Goal: Contribute content: Add original content to the website for others to see

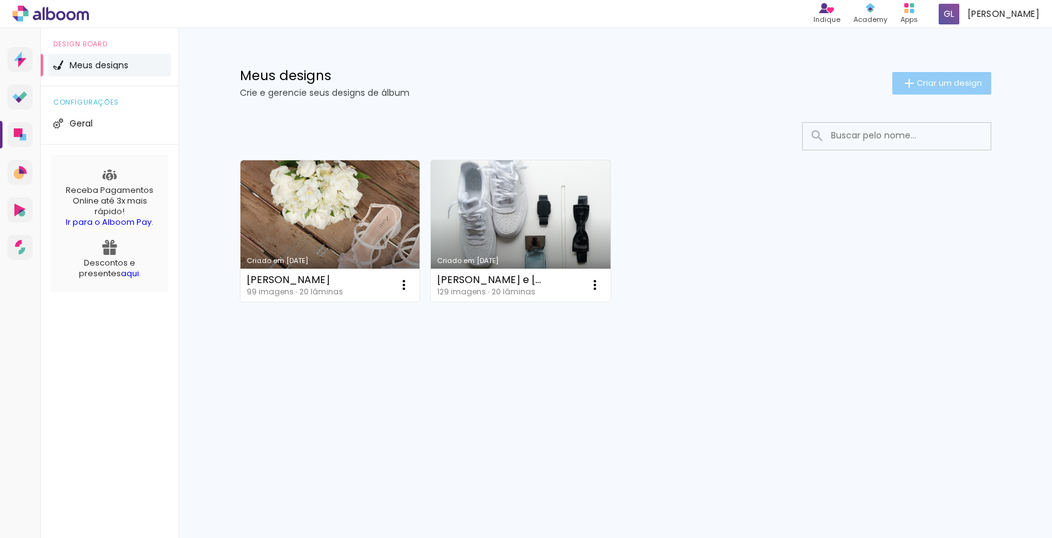
click at [939, 87] on span "Criar um design" at bounding box center [949, 83] width 65 height 8
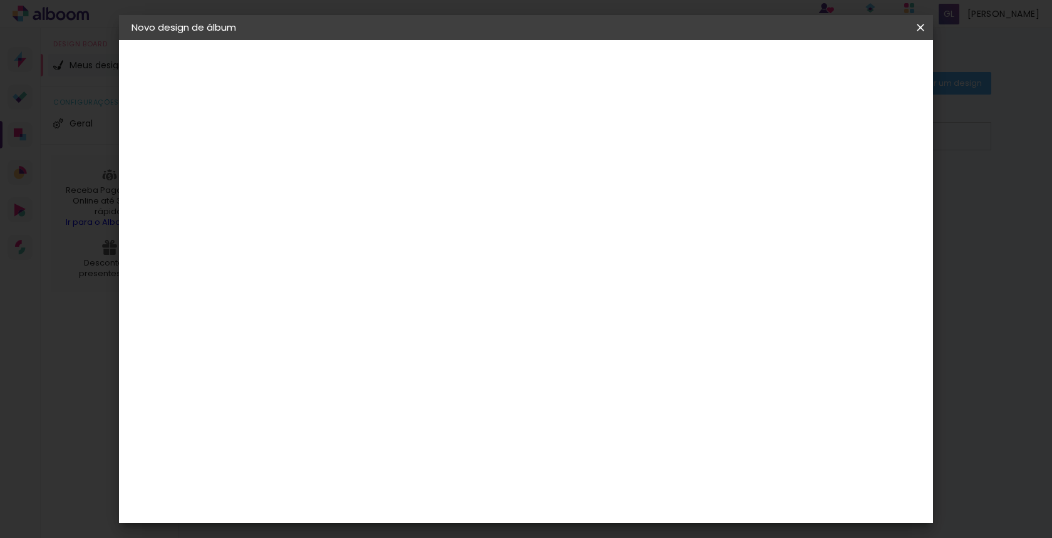
click at [336, 176] on input at bounding box center [336, 167] width 0 height 19
type input "[PERSON_NAME] e [PERSON_NAME]"
click at [0, 0] on slot "Avançar" at bounding box center [0, 0] width 0 height 0
click at [0, 0] on slot "Tamanho Livre" at bounding box center [0, 0] width 0 height 0
click at [570, 75] on paper-button "Avançar" at bounding box center [539, 66] width 61 height 21
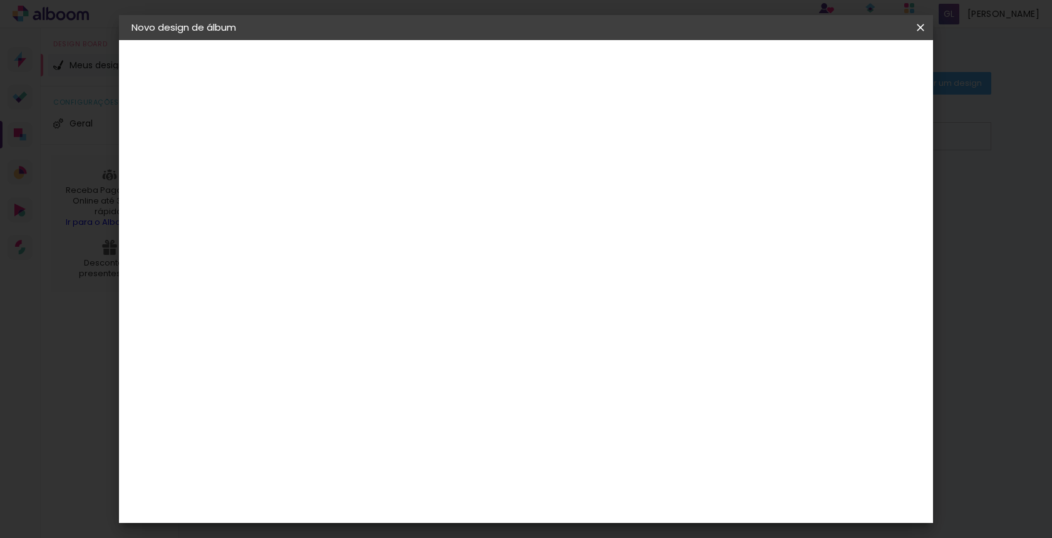
click at [864, 56] on paper-button "Iniciar design" at bounding box center [823, 66] width 82 height 21
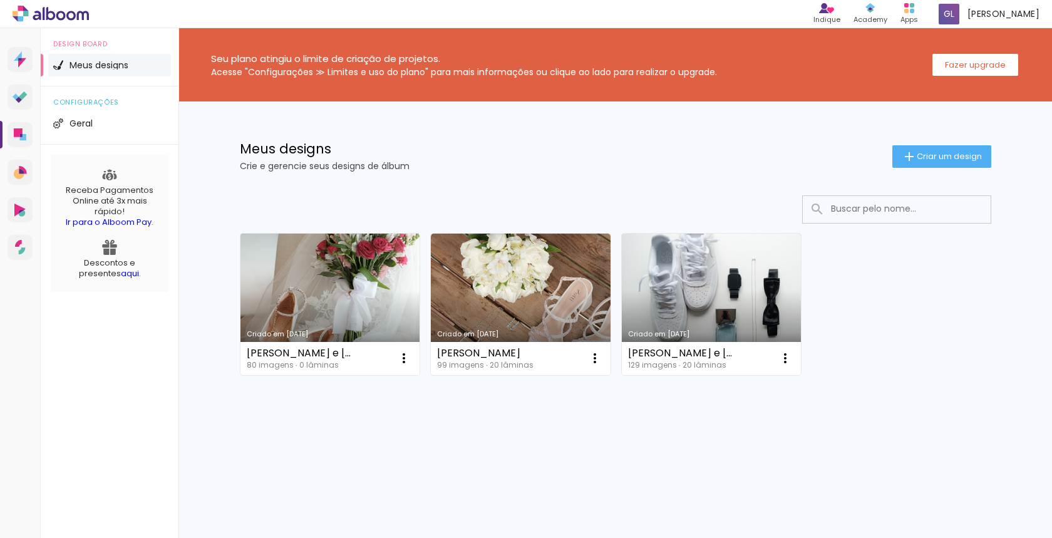
click at [301, 300] on link "Criado em [DATE]" at bounding box center [330, 305] width 180 height 142
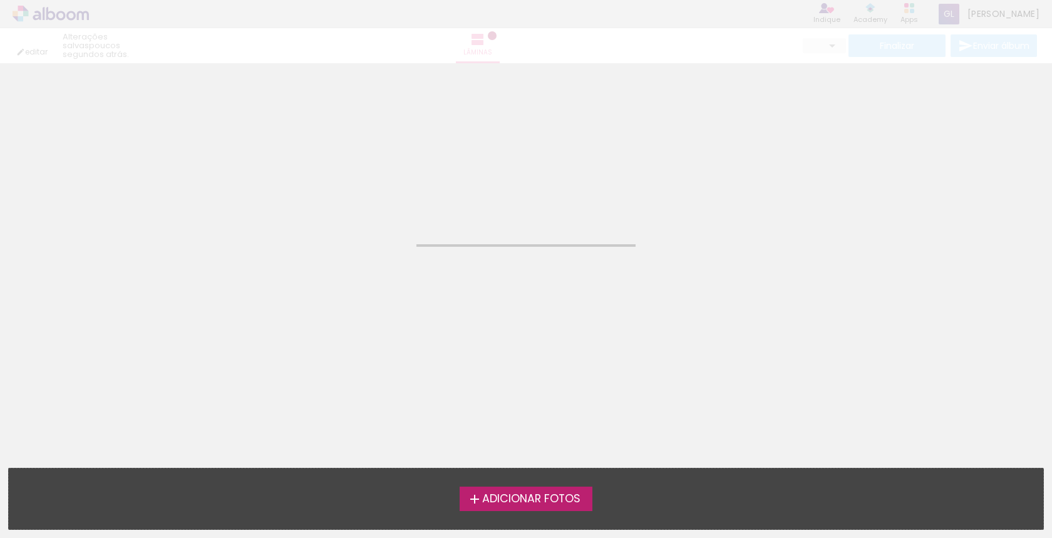
click at [301, 300] on neon-animated-pages "Confirmar Cancelar" at bounding box center [526, 300] width 1052 height 475
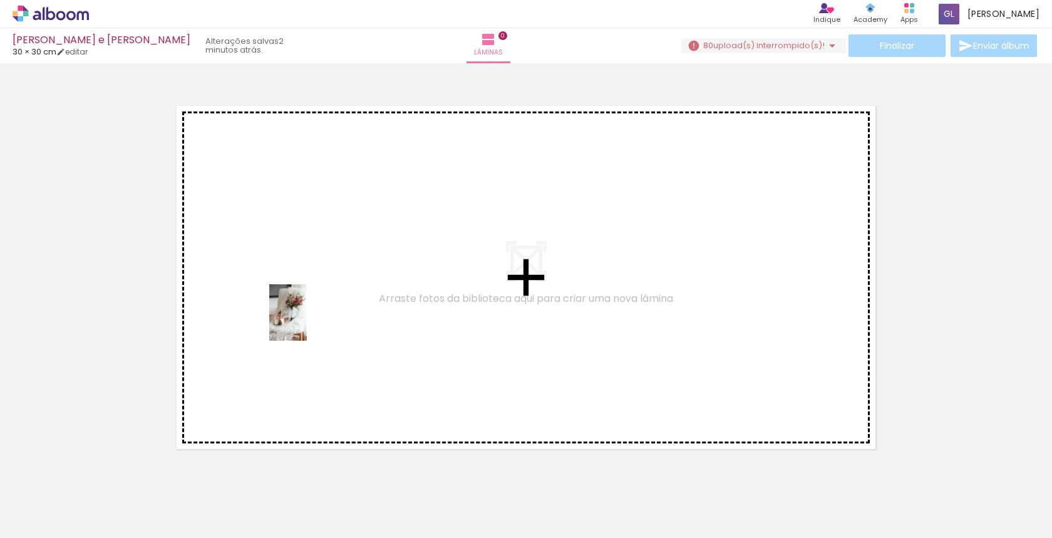
drag, startPoint x: 123, startPoint y: 502, endPoint x: 310, endPoint y: 317, distance: 262.1
click at [310, 317] on quentale-workspace at bounding box center [526, 269] width 1052 height 538
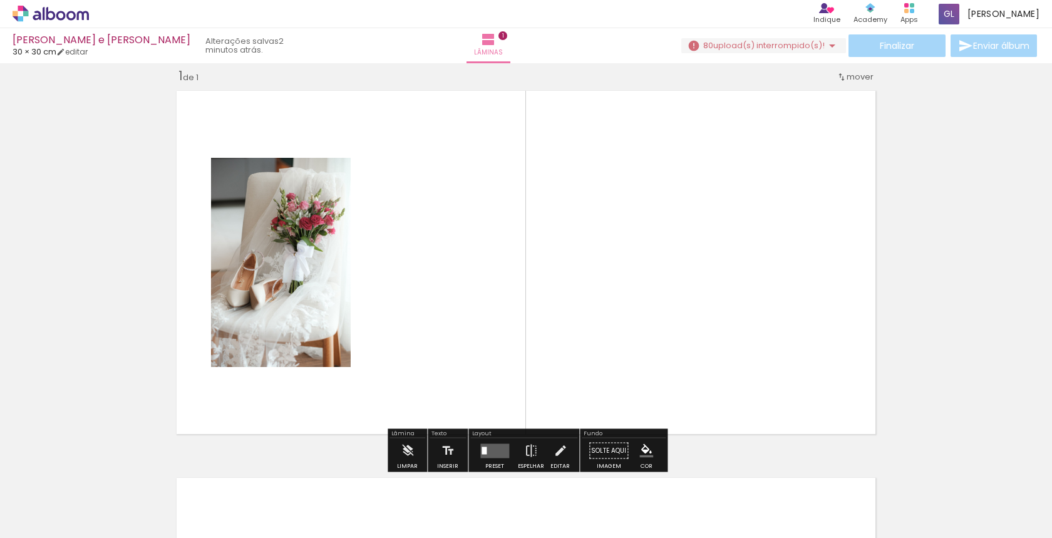
scroll to position [16, 0]
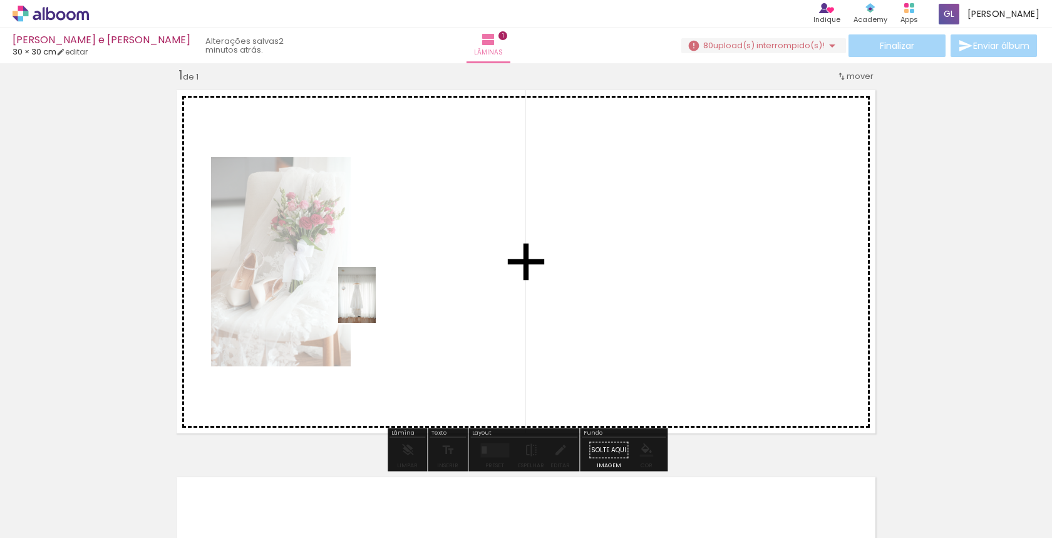
drag, startPoint x: 197, startPoint y: 511, endPoint x: 383, endPoint y: 301, distance: 280.8
click at [383, 301] on quentale-workspace at bounding box center [526, 269] width 1052 height 538
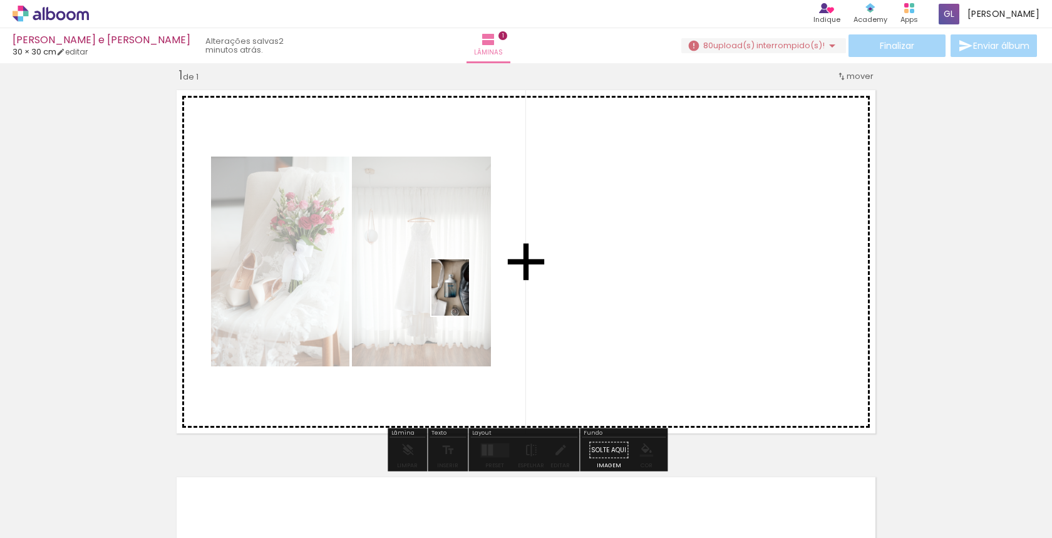
drag, startPoint x: 267, startPoint y: 506, endPoint x: 469, endPoint y: 297, distance: 290.9
click at [469, 297] on quentale-workspace at bounding box center [526, 269] width 1052 height 538
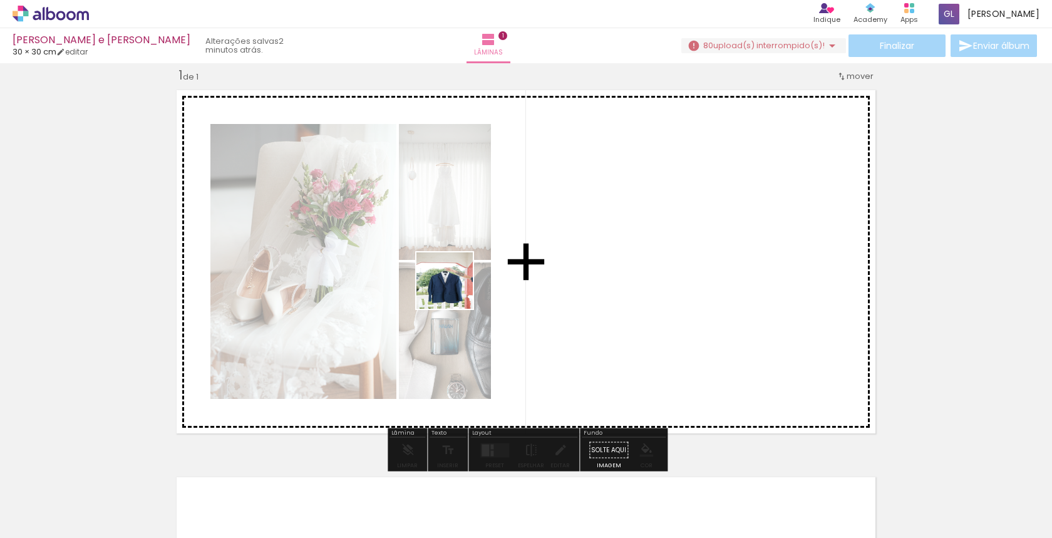
drag, startPoint x: 349, startPoint y: 498, endPoint x: 463, endPoint y: 277, distance: 248.1
click at [463, 277] on quentale-workspace at bounding box center [526, 269] width 1052 height 538
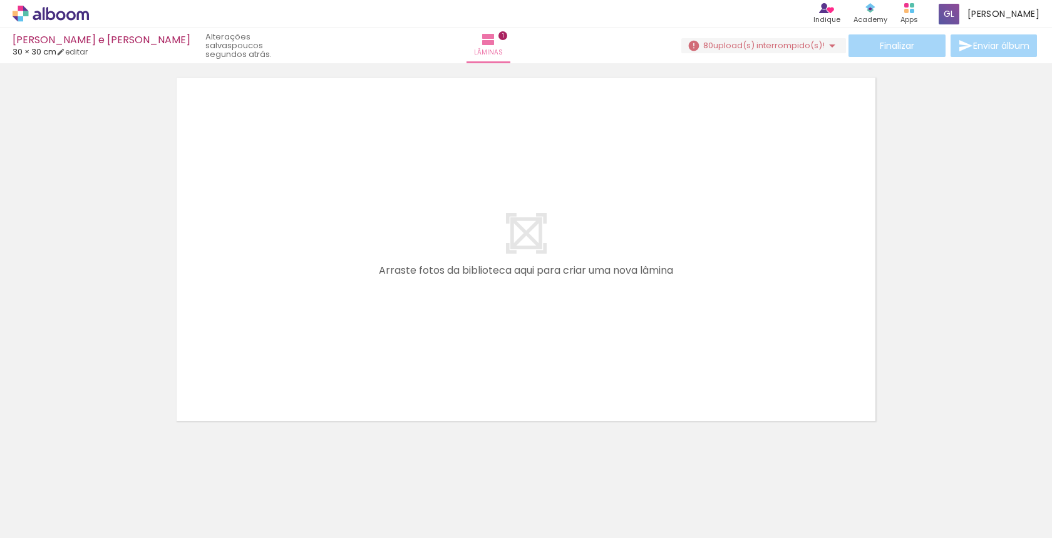
scroll to position [409, 0]
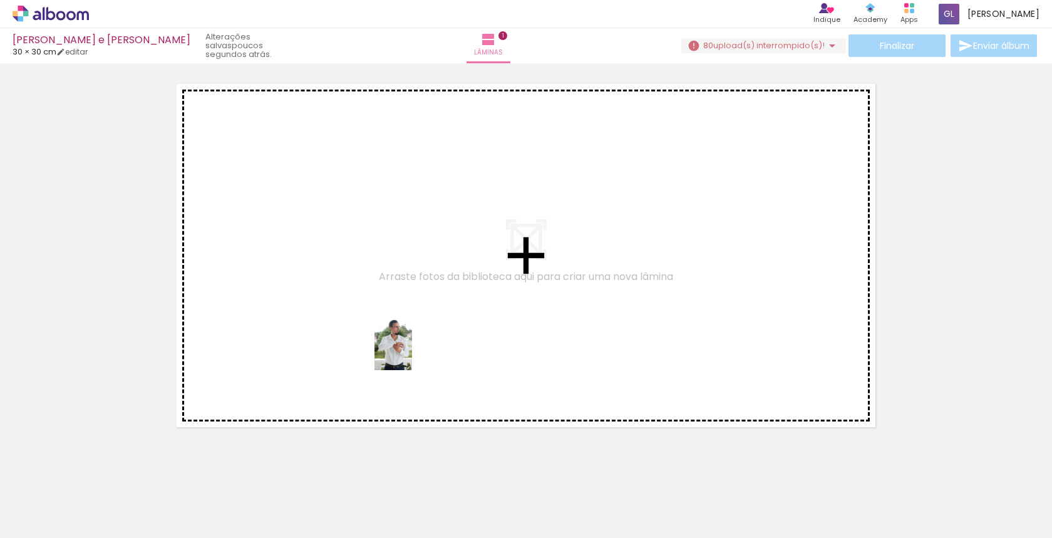
drag, startPoint x: 420, startPoint y: 504, endPoint x: 413, endPoint y: 325, distance: 179.2
click at [413, 325] on quentale-workspace at bounding box center [526, 269] width 1052 height 538
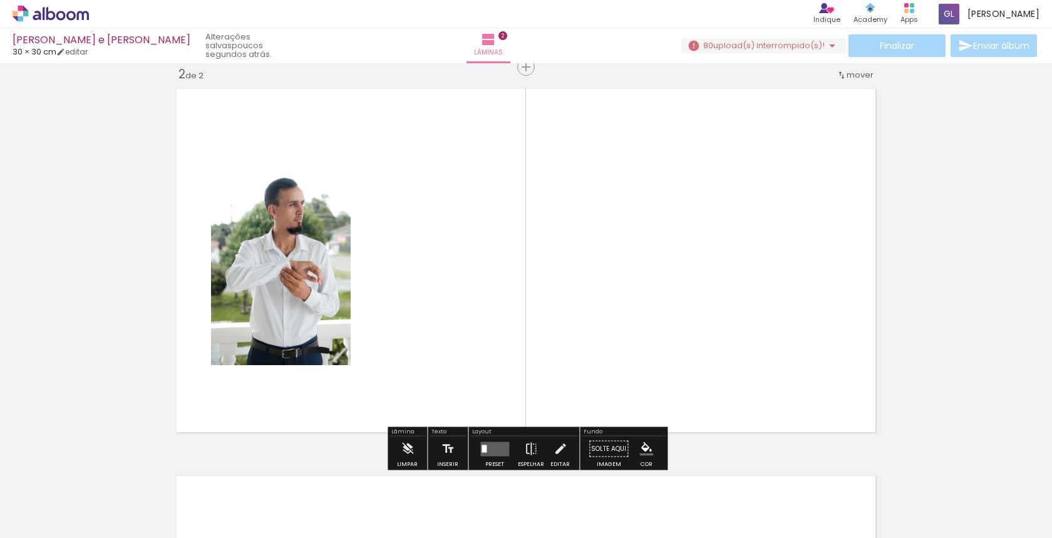
scroll to position [403, 0]
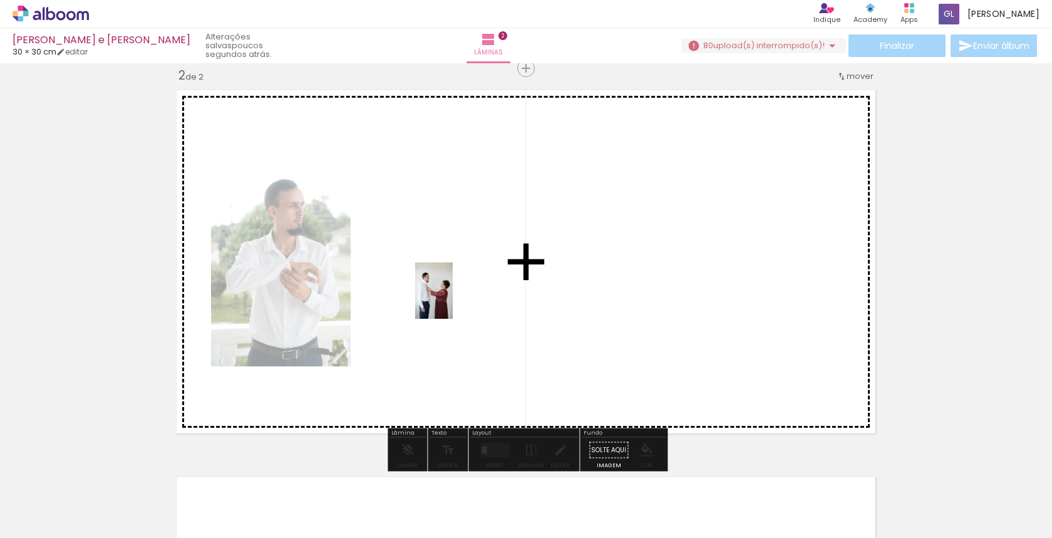
drag, startPoint x: 481, startPoint y: 505, endPoint x: 453, endPoint y: 300, distance: 207.3
click at [453, 300] on quentale-workspace at bounding box center [526, 269] width 1052 height 538
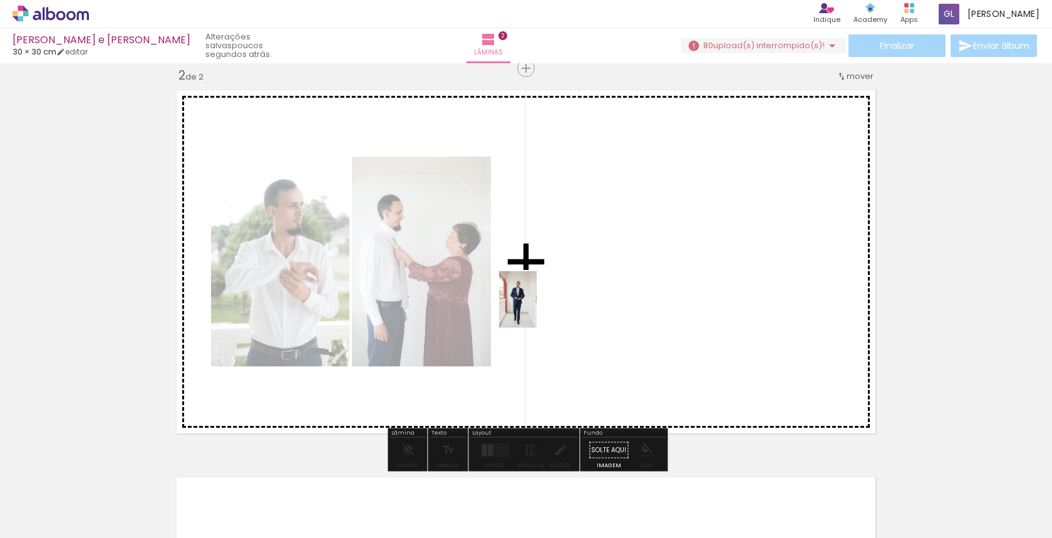
drag, startPoint x: 555, startPoint y: 497, endPoint x: 532, endPoint y: 292, distance: 206.1
click at [532, 292] on quentale-workspace at bounding box center [526, 269] width 1052 height 538
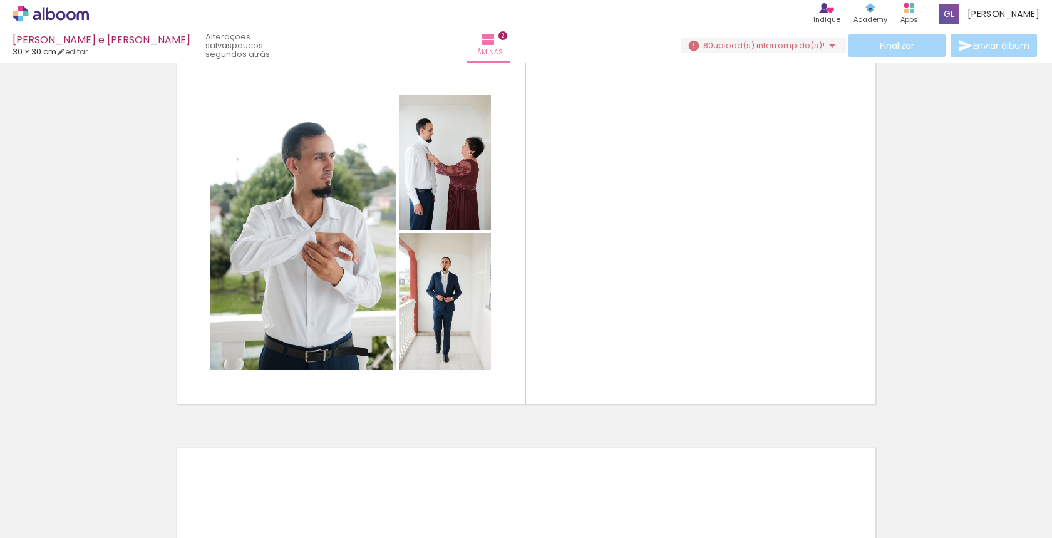
scroll to position [0, 315]
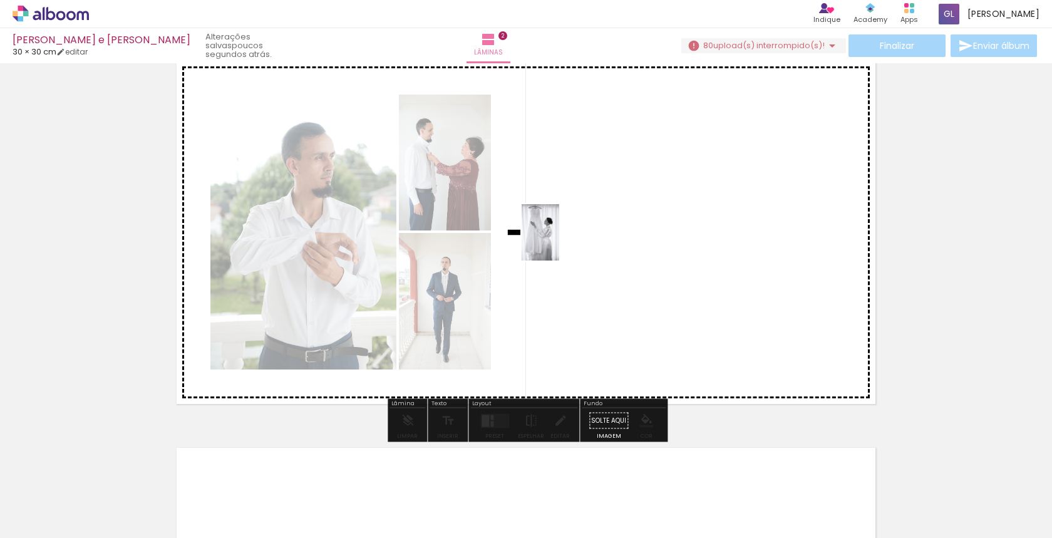
drag, startPoint x: 381, startPoint y: 500, endPoint x: 559, endPoint y: 242, distance: 313.8
click at [559, 242] on quentale-workspace at bounding box center [526, 269] width 1052 height 538
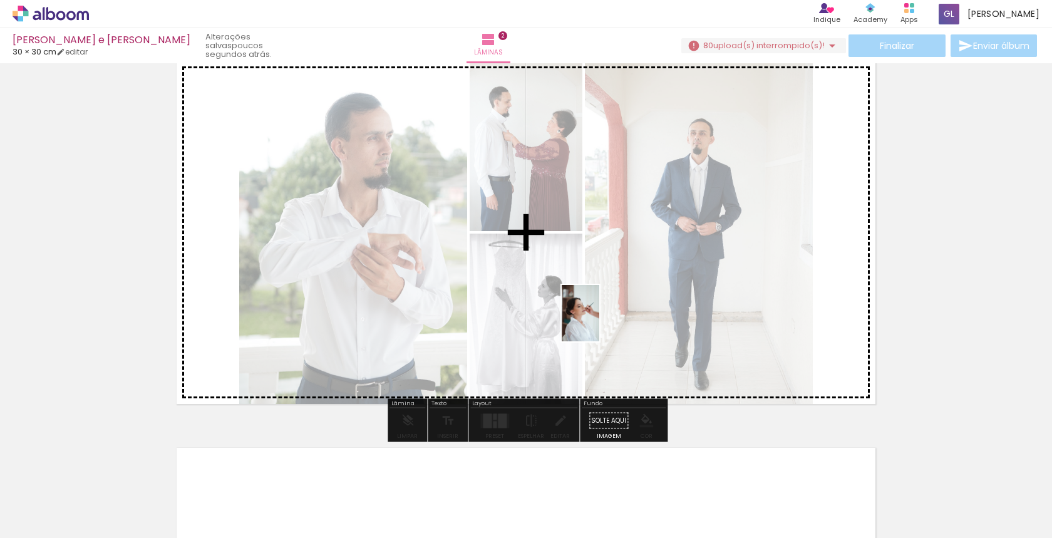
drag, startPoint x: 507, startPoint y: 503, endPoint x: 599, endPoint y: 322, distance: 202.5
click at [599, 322] on quentale-workspace at bounding box center [526, 269] width 1052 height 538
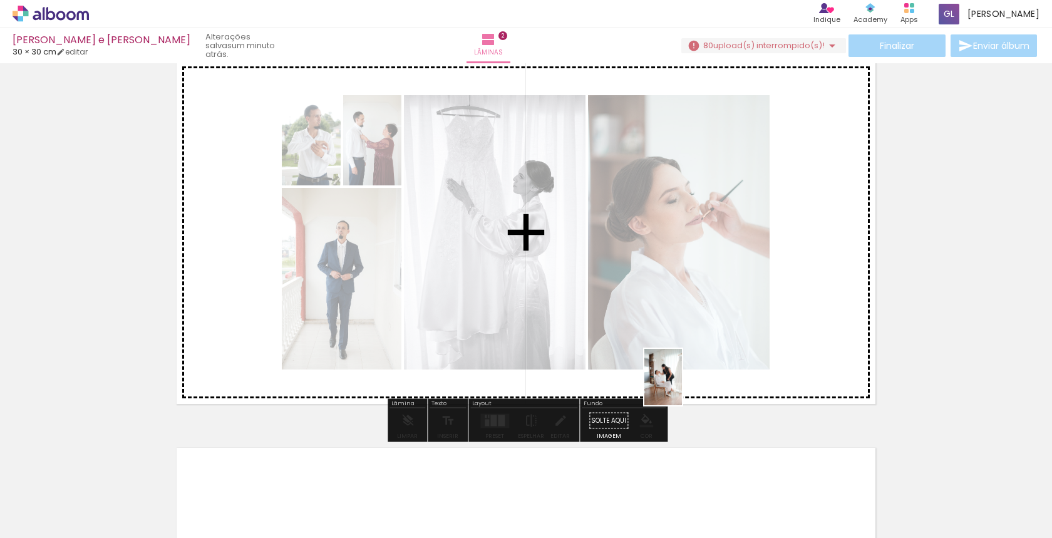
drag, startPoint x: 662, startPoint y: 503, endPoint x: 690, endPoint y: 343, distance: 162.8
click at [690, 343] on quentale-workspace at bounding box center [526, 269] width 1052 height 538
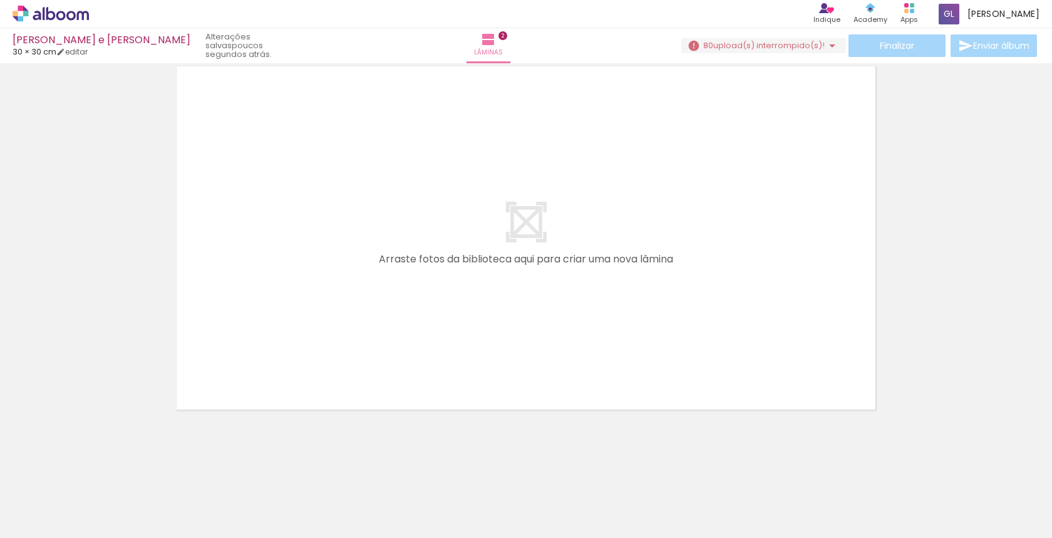
scroll to position [0, 766]
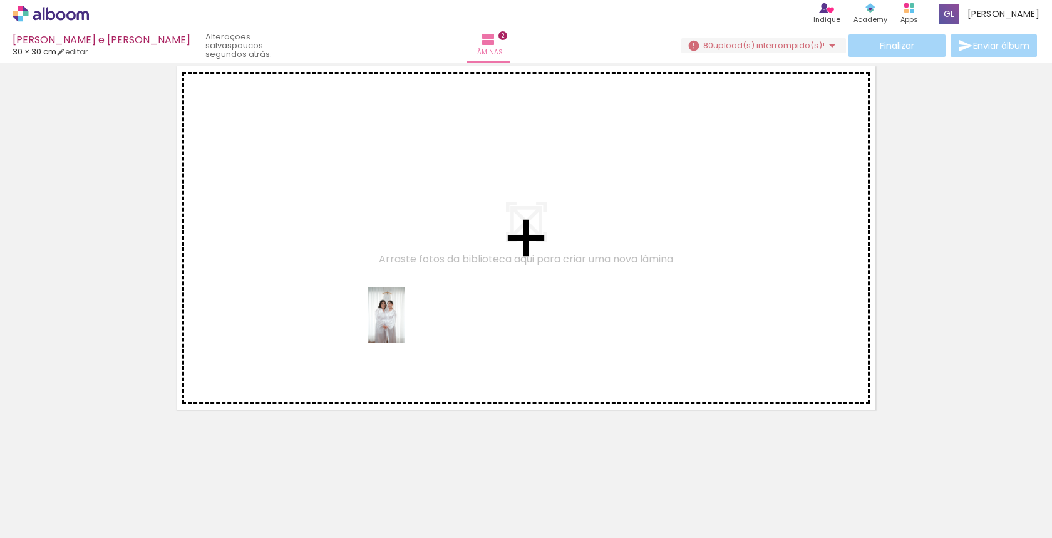
drag, startPoint x: 423, startPoint y: 513, endPoint x: 405, endPoint y: 324, distance: 189.9
click at [405, 324] on quentale-workspace at bounding box center [526, 269] width 1052 height 538
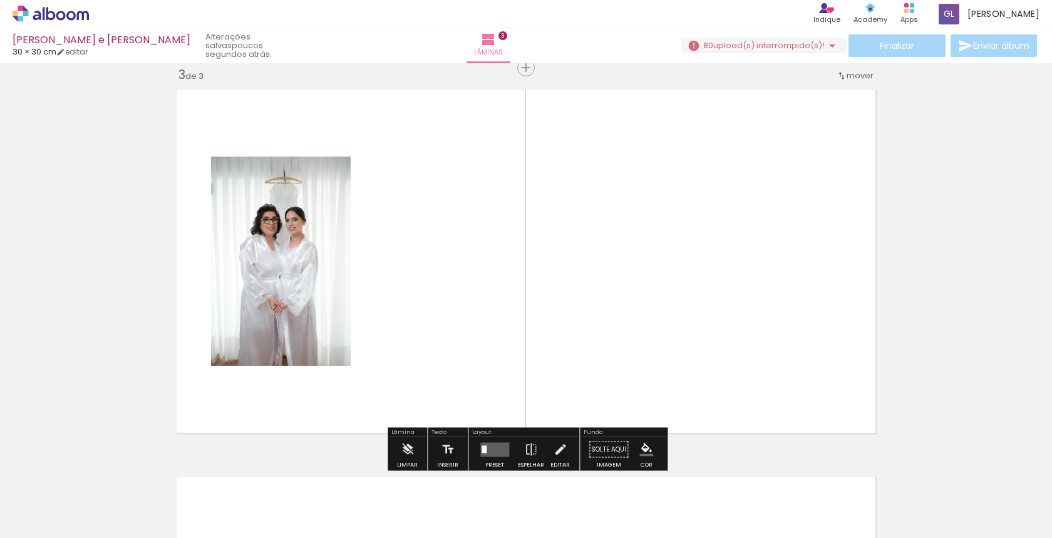
scroll to position [790, 0]
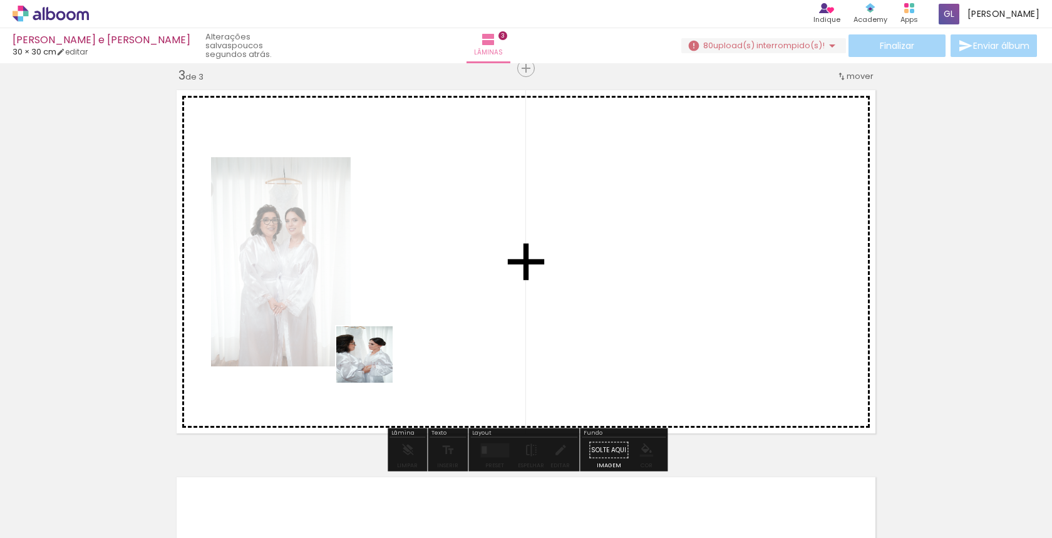
drag, startPoint x: 353, startPoint y: 495, endPoint x: 381, endPoint y: 336, distance: 162.2
click at [381, 336] on quentale-workspace at bounding box center [526, 269] width 1052 height 538
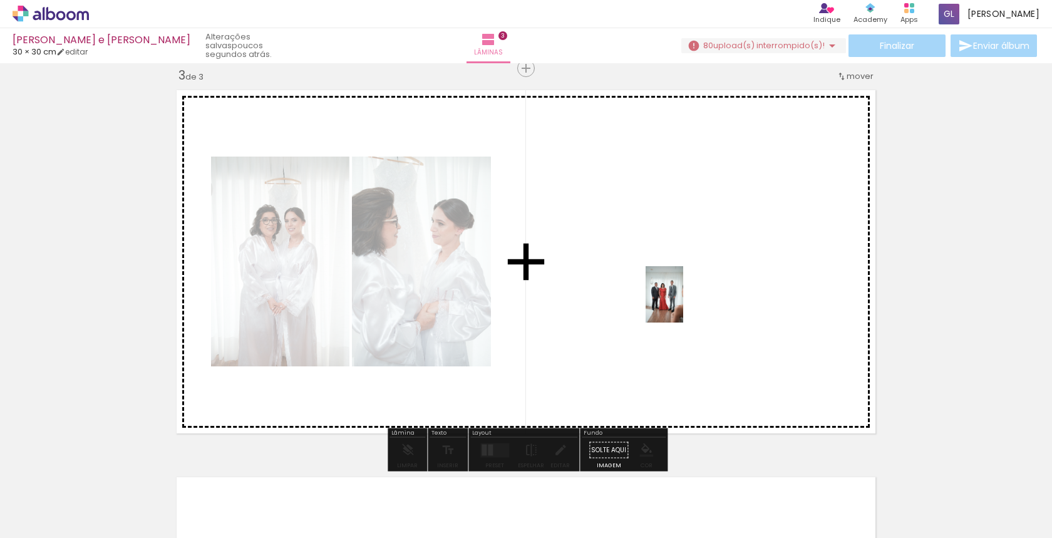
drag, startPoint x: 488, startPoint y: 515, endPoint x: 683, endPoint y: 304, distance: 287.6
click at [683, 304] on quentale-workspace at bounding box center [526, 269] width 1052 height 538
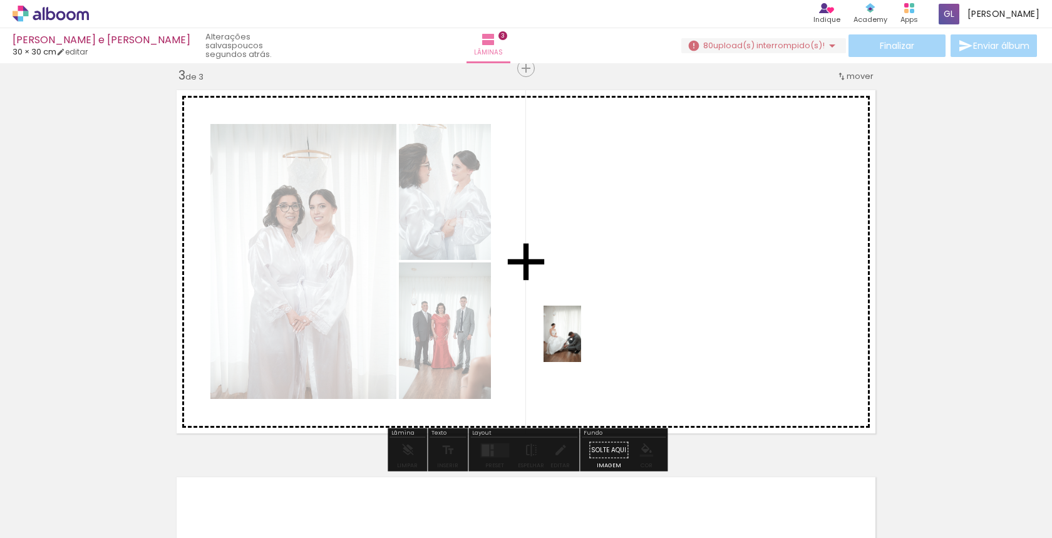
drag, startPoint x: 623, startPoint y: 517, endPoint x: 581, endPoint y: 343, distance: 179.1
click at [581, 343] on quentale-workspace at bounding box center [526, 269] width 1052 height 538
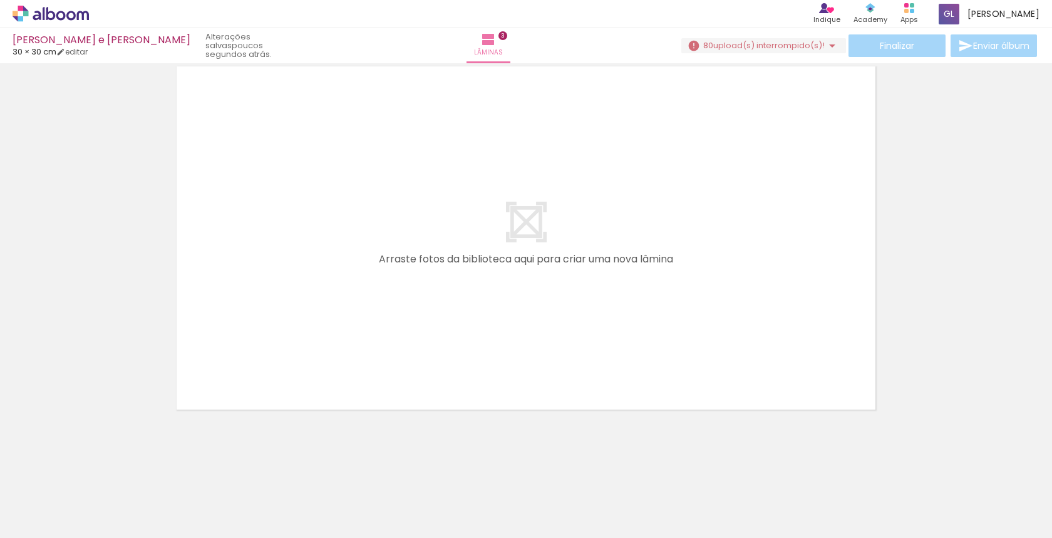
scroll to position [1200, 0]
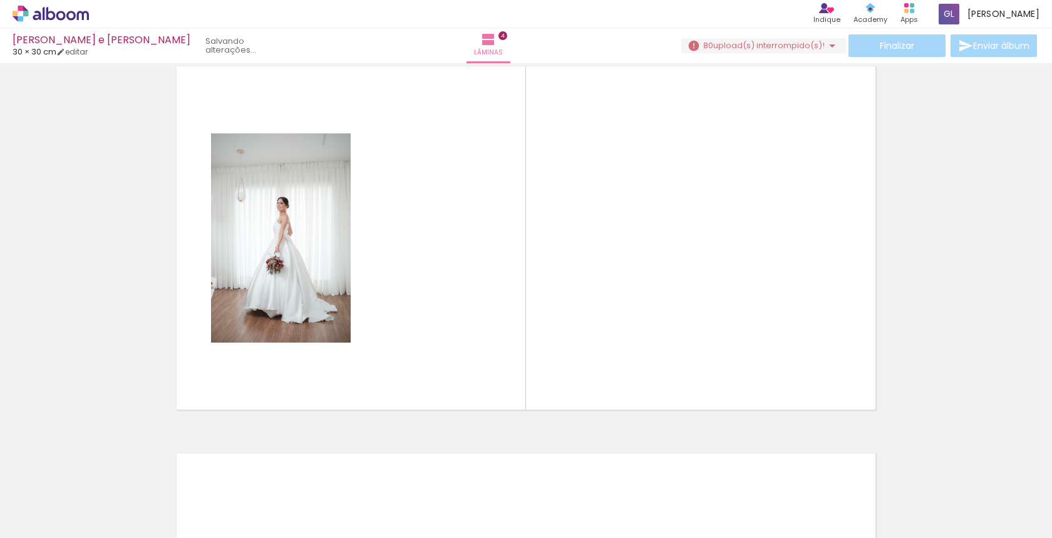
drag, startPoint x: 753, startPoint y: 503, endPoint x: 660, endPoint y: 321, distance: 204.7
click at [660, 321] on quentale-workspace at bounding box center [526, 269] width 1052 height 538
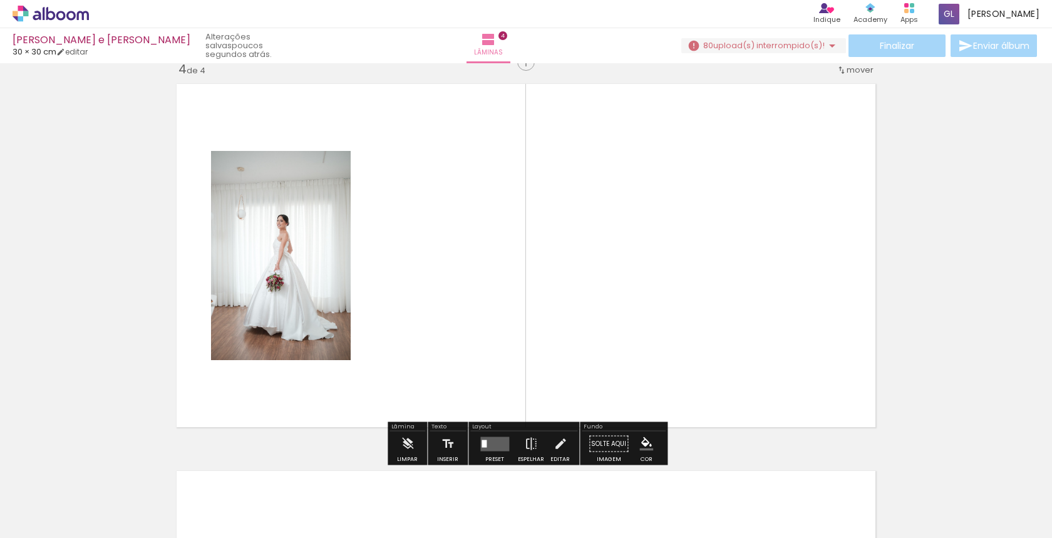
scroll to position [1177, 0]
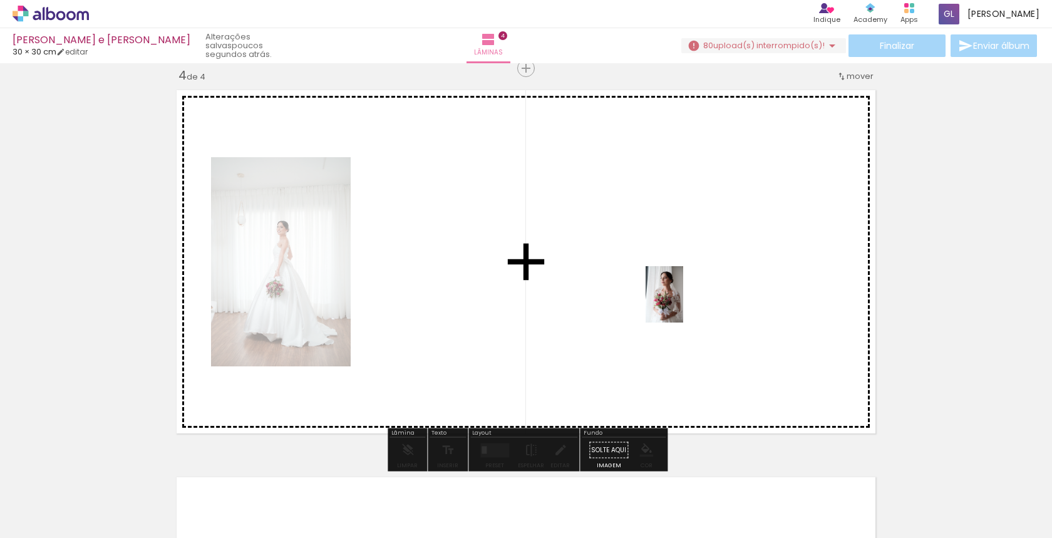
drag, startPoint x: 850, startPoint y: 492, endPoint x: 682, endPoint y: 302, distance: 253.7
click at [682, 302] on quentale-workspace at bounding box center [526, 269] width 1052 height 538
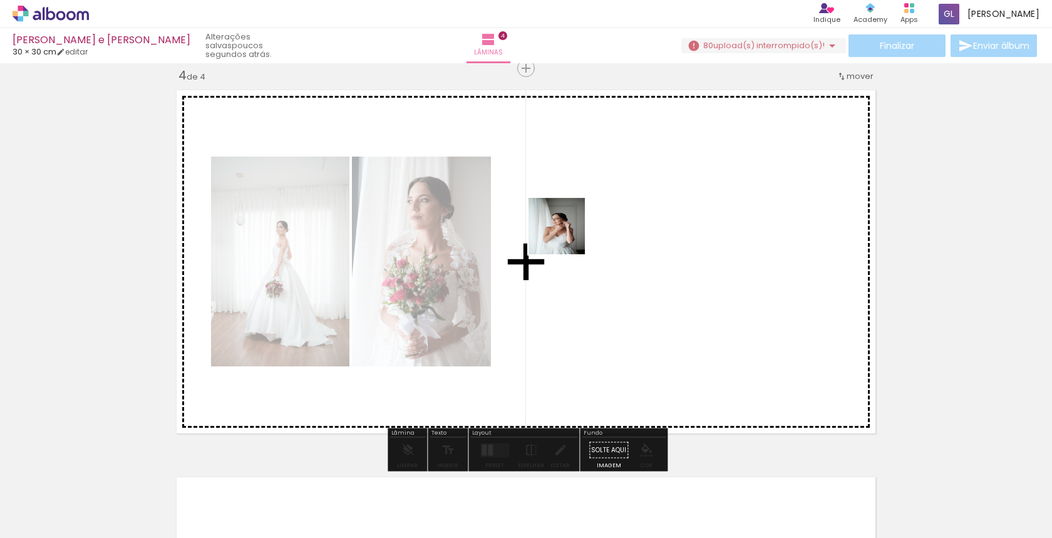
drag, startPoint x: 562, startPoint y: 498, endPoint x: 567, endPoint y: 163, distance: 335.7
click at [567, 163] on quentale-workspace at bounding box center [526, 269] width 1052 height 538
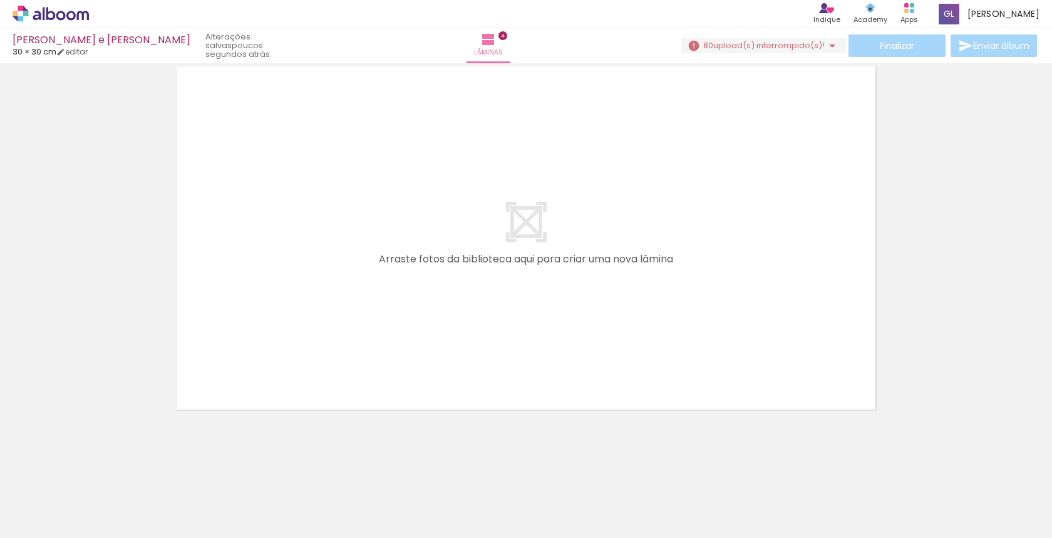
scroll to position [0, 1357]
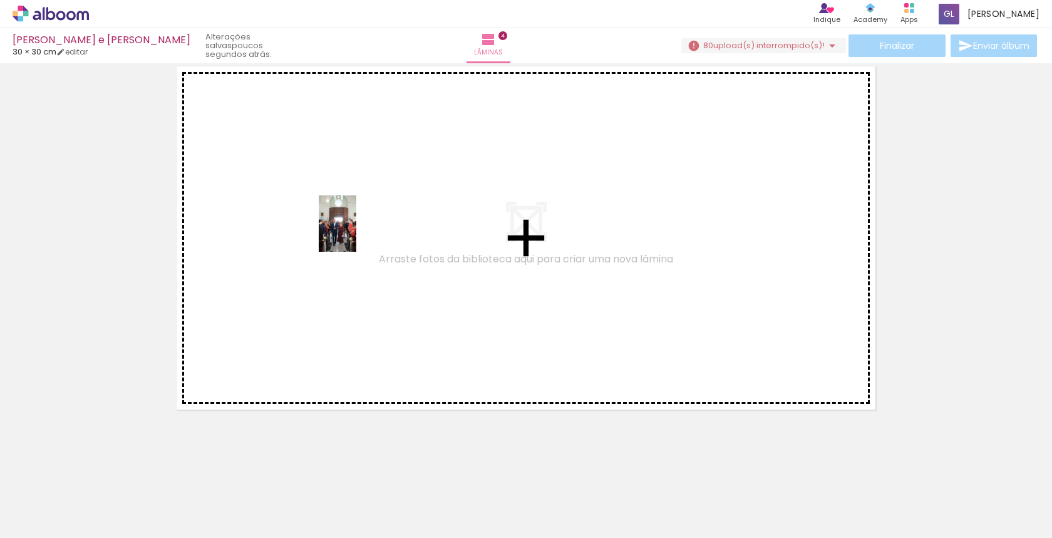
drag, startPoint x: 317, startPoint y: 496, endPoint x: 356, endPoint y: 234, distance: 265.2
click at [356, 234] on quentale-workspace at bounding box center [526, 269] width 1052 height 538
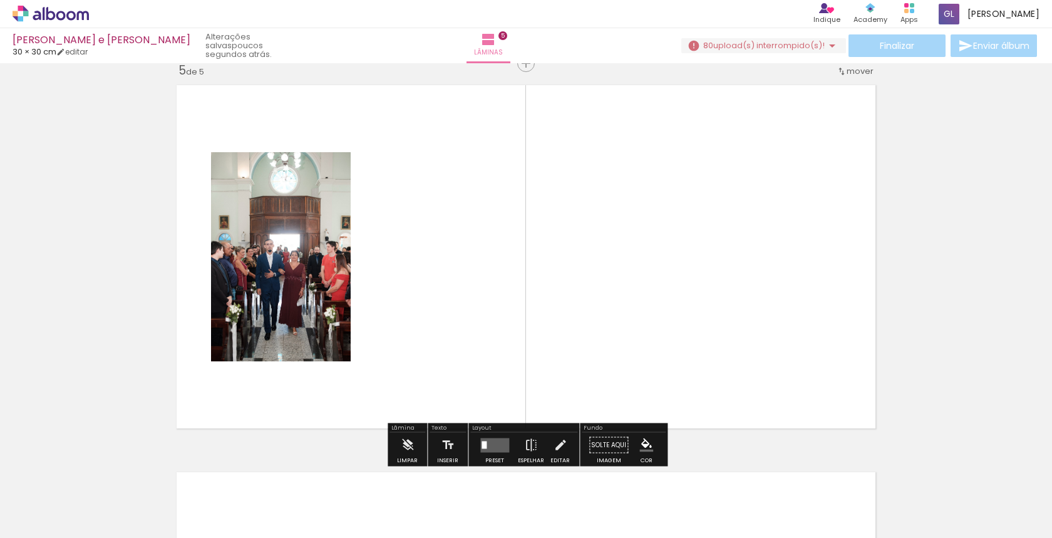
scroll to position [1564, 0]
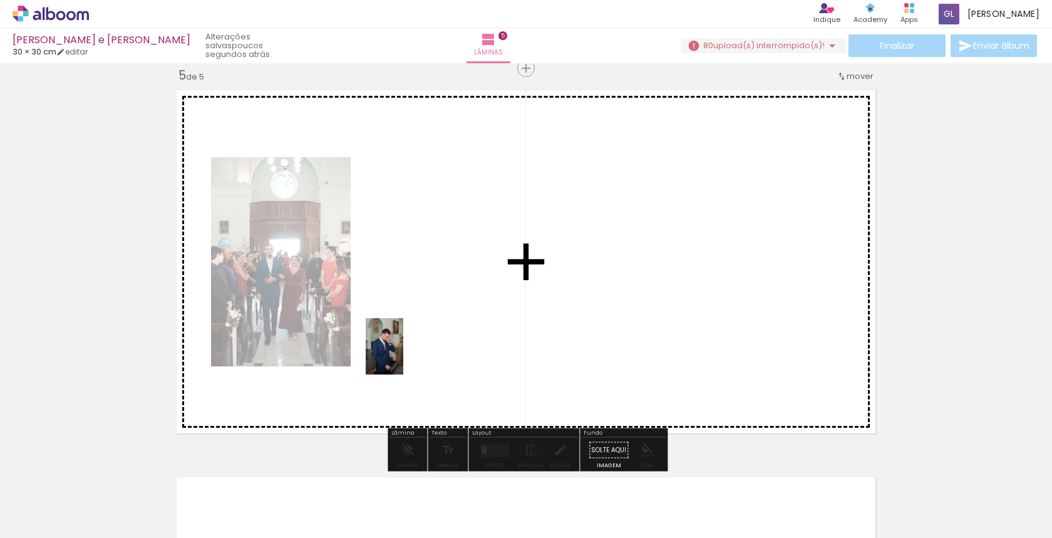
drag, startPoint x: 380, startPoint y: 500, endPoint x: 416, endPoint y: 339, distance: 164.8
click at [416, 339] on quentale-workspace at bounding box center [526, 269] width 1052 height 538
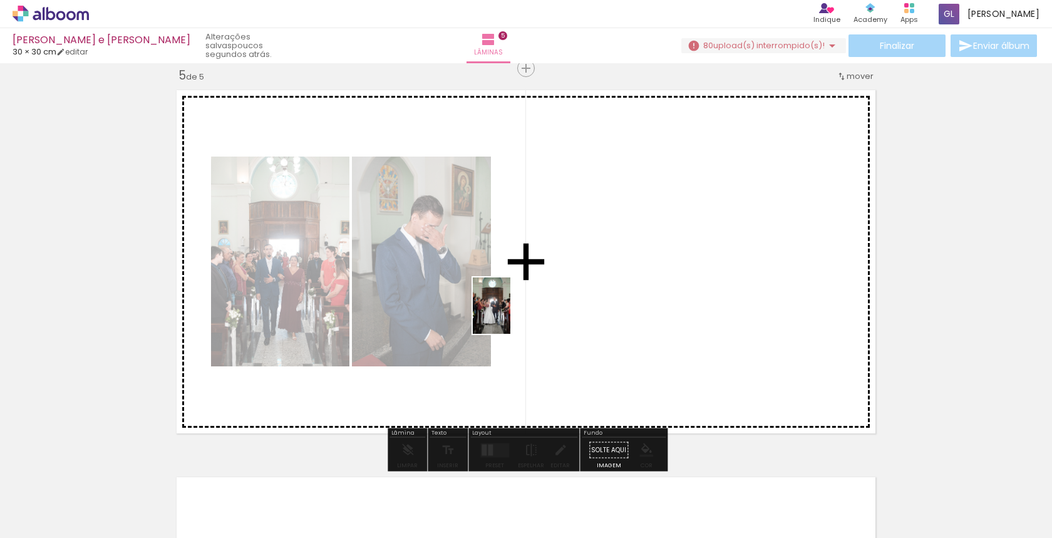
drag, startPoint x: 458, startPoint y: 514, endPoint x: 510, endPoint y: 315, distance: 205.9
click at [510, 315] on quentale-workspace at bounding box center [526, 269] width 1052 height 538
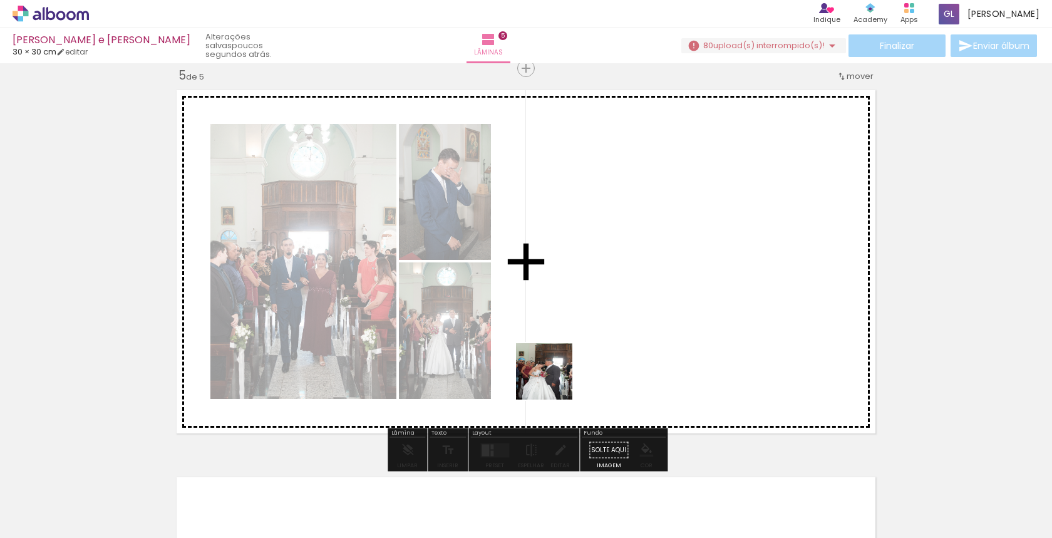
drag, startPoint x: 533, startPoint y: 506, endPoint x: 577, endPoint y: 307, distance: 203.9
click at [577, 307] on quentale-workspace at bounding box center [526, 269] width 1052 height 538
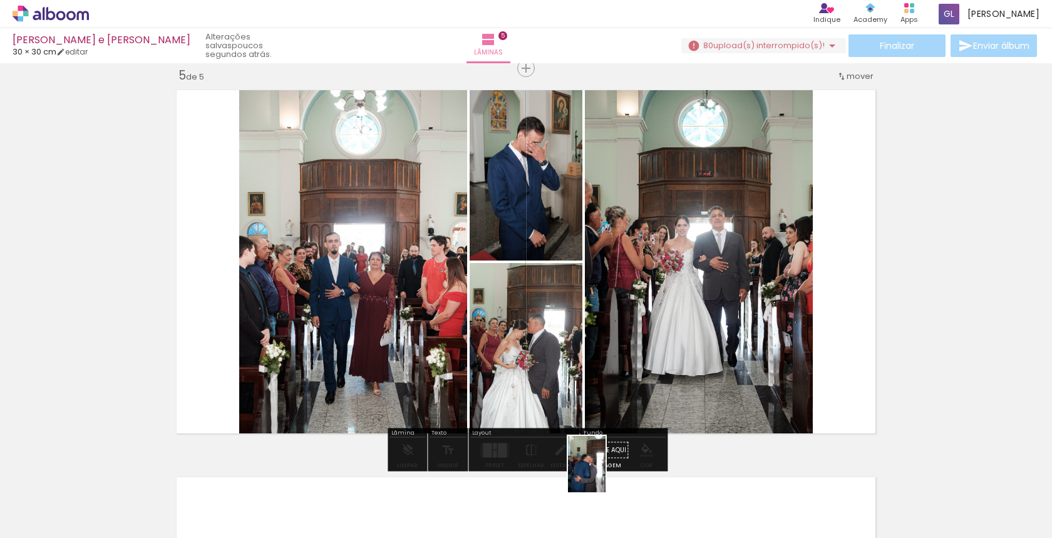
click at [597, 500] on div at bounding box center [591, 496] width 41 height 62
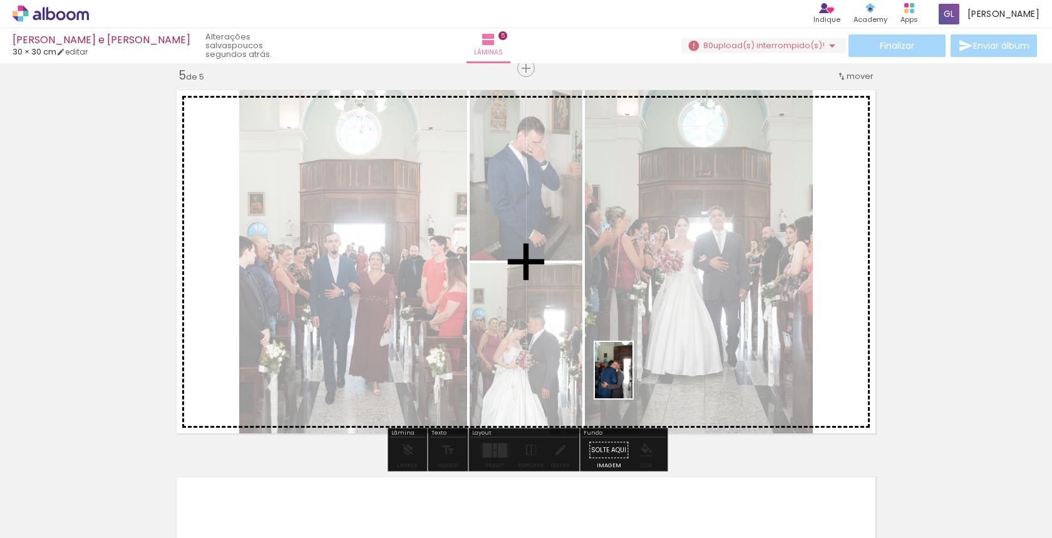
drag, startPoint x: 600, startPoint y: 510, endPoint x: 632, endPoint y: 379, distance: 134.2
click at [632, 379] on quentale-workspace at bounding box center [526, 269] width 1052 height 538
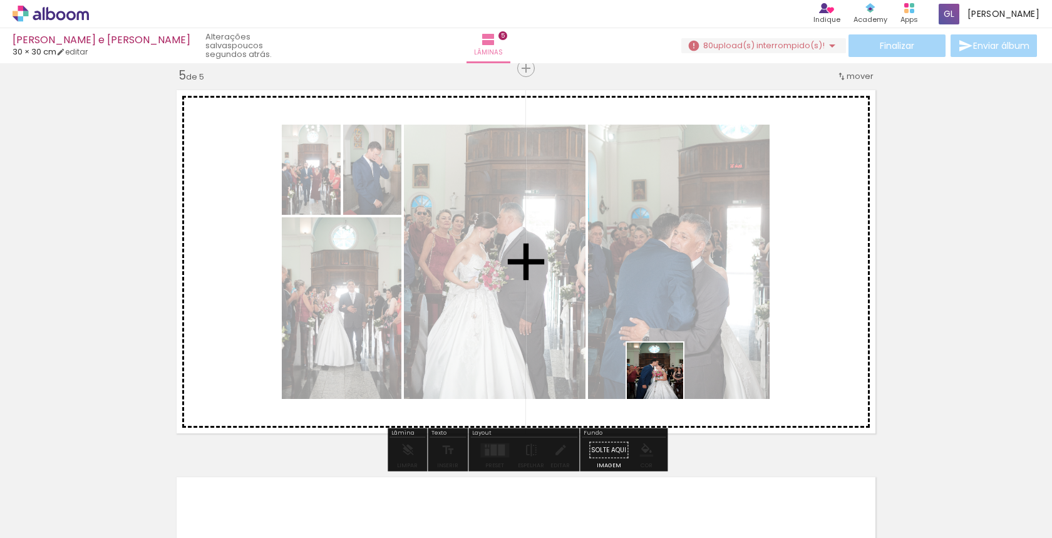
drag, startPoint x: 668, startPoint y: 520, endPoint x: 665, endPoint y: 378, distance: 141.5
click at [665, 378] on quentale-workspace at bounding box center [526, 269] width 1052 height 538
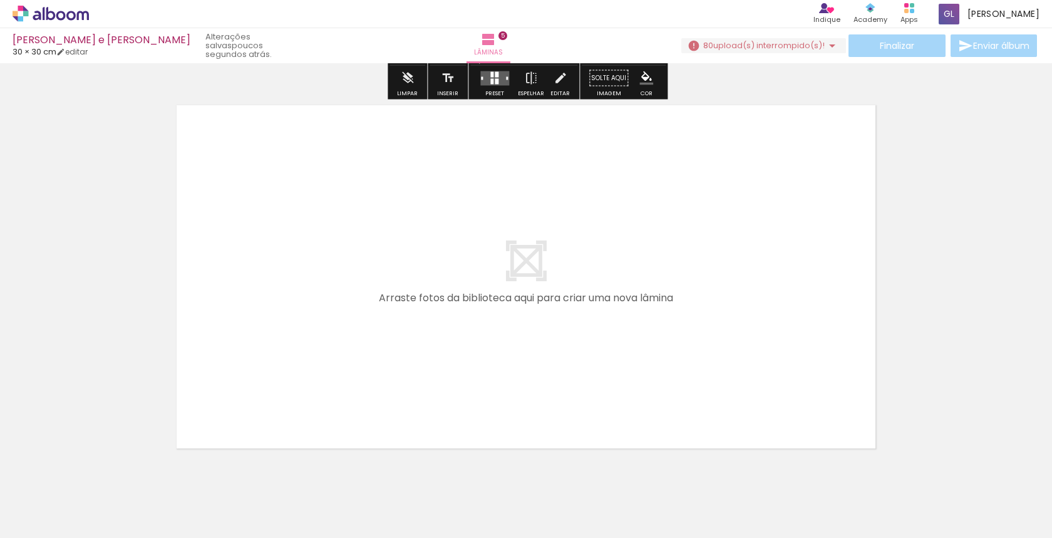
scroll to position [1932, 0]
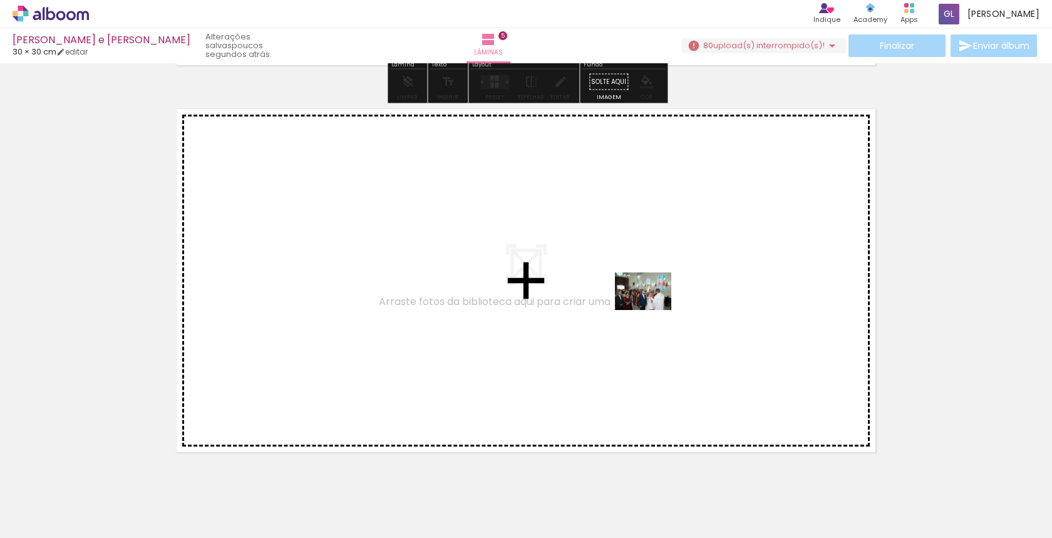
drag, startPoint x: 733, startPoint y: 507, endPoint x: 652, endPoint y: 310, distance: 212.6
click at [652, 310] on quentale-workspace at bounding box center [526, 269] width 1052 height 538
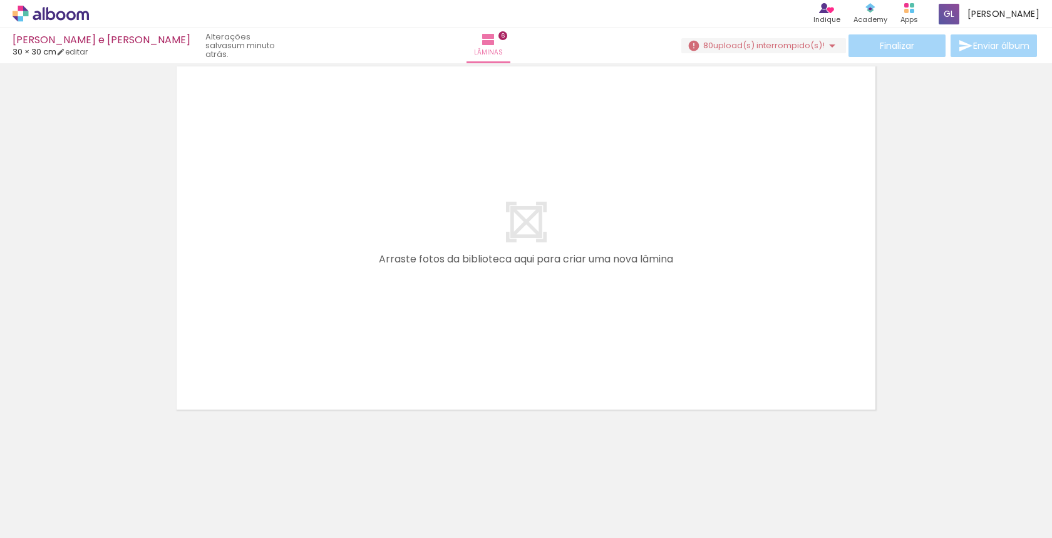
scroll to position [2361, 0]
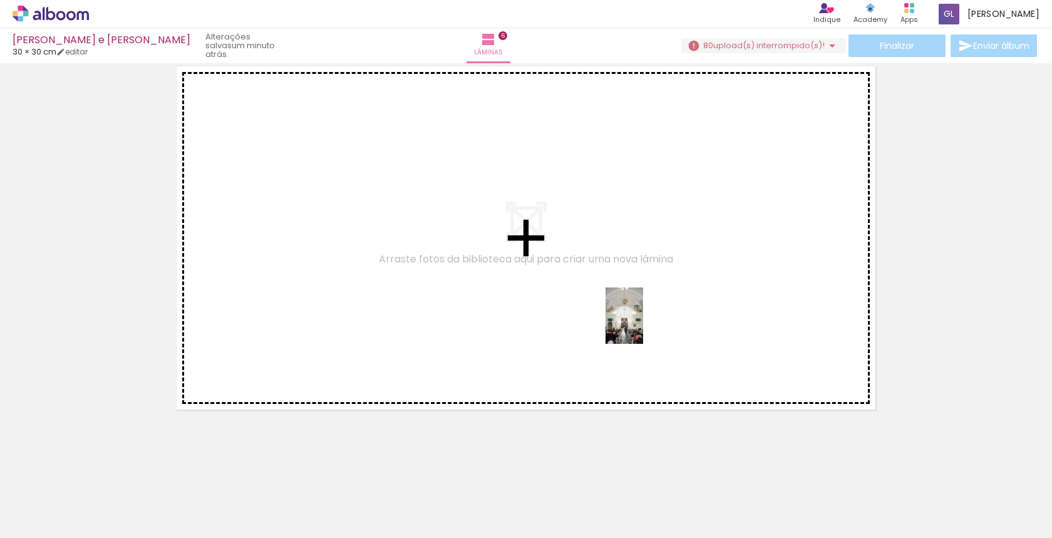
drag, startPoint x: 803, startPoint y: 505, endPoint x: 643, endPoint y: 325, distance: 240.8
click at [643, 325] on quentale-workspace at bounding box center [526, 269] width 1052 height 538
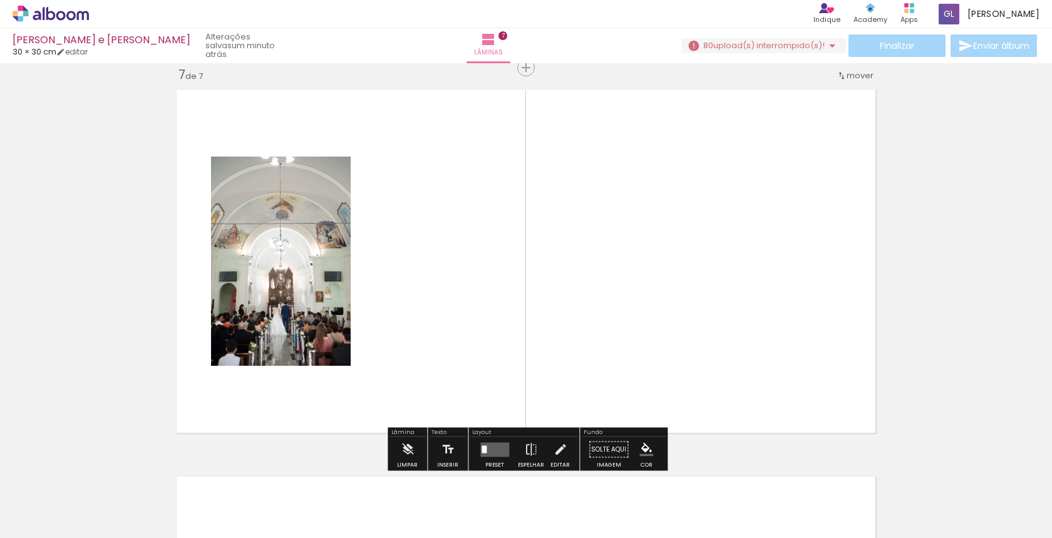
scroll to position [2337, 0]
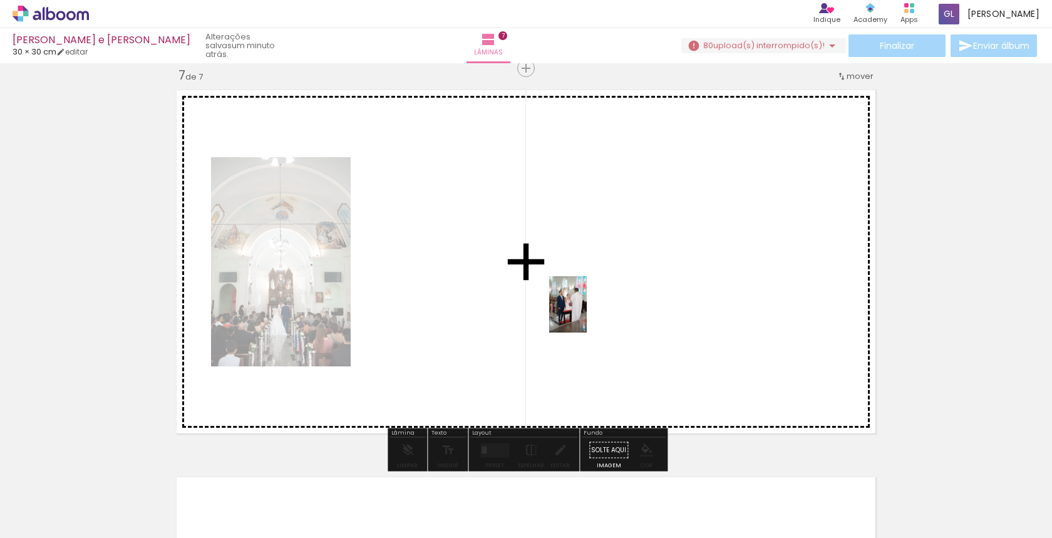
drag, startPoint x: 876, startPoint y: 509, endPoint x: 571, endPoint y: 297, distance: 371.5
click at [571, 297] on quentale-workspace at bounding box center [526, 269] width 1052 height 538
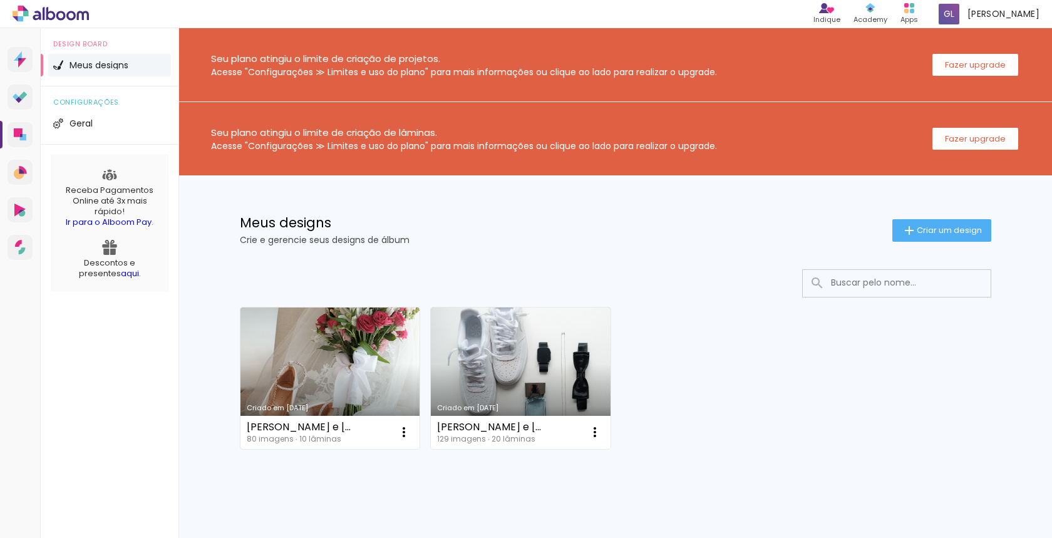
click at [347, 350] on link "Criado em [DATE]" at bounding box center [330, 378] width 180 height 142
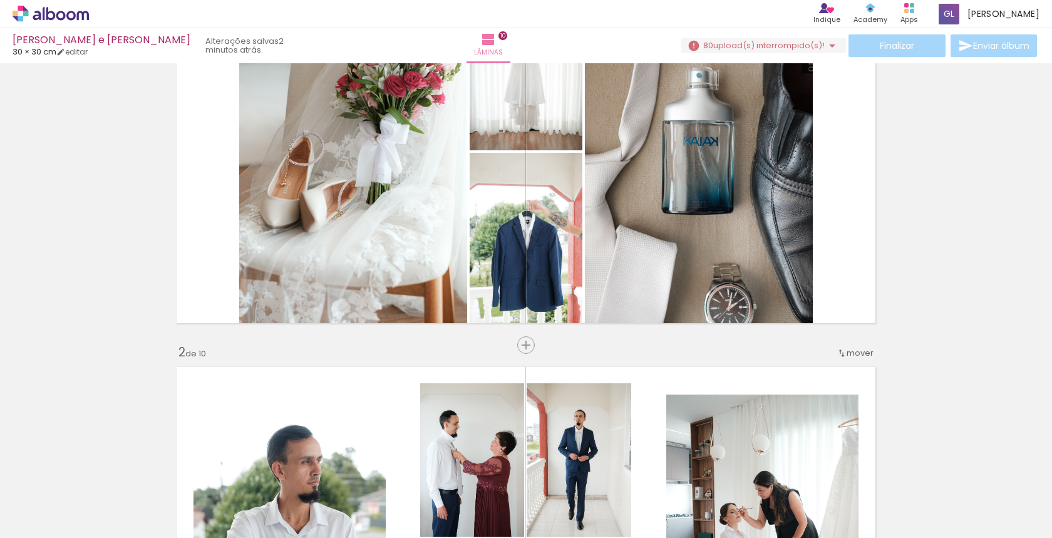
scroll to position [128, 0]
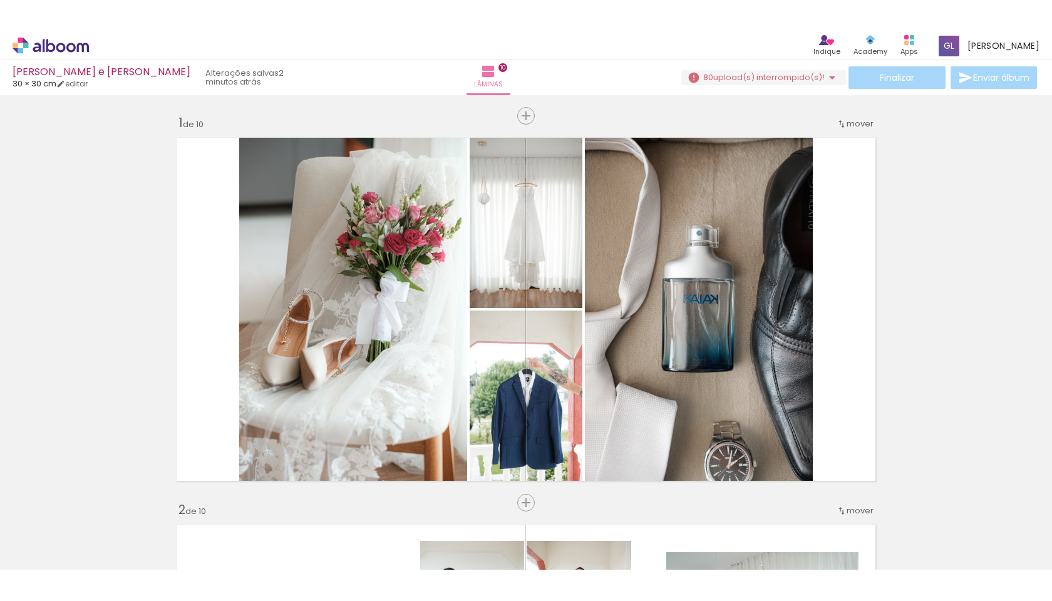
scroll to position [0, 0]
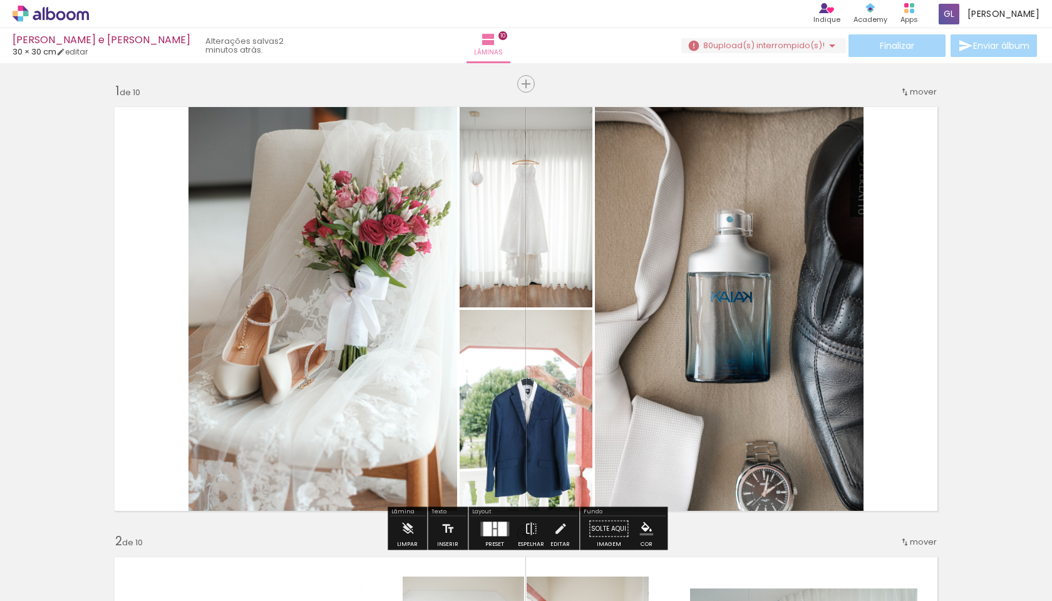
click at [493, 522] on div at bounding box center [495, 525] width 4 height 6
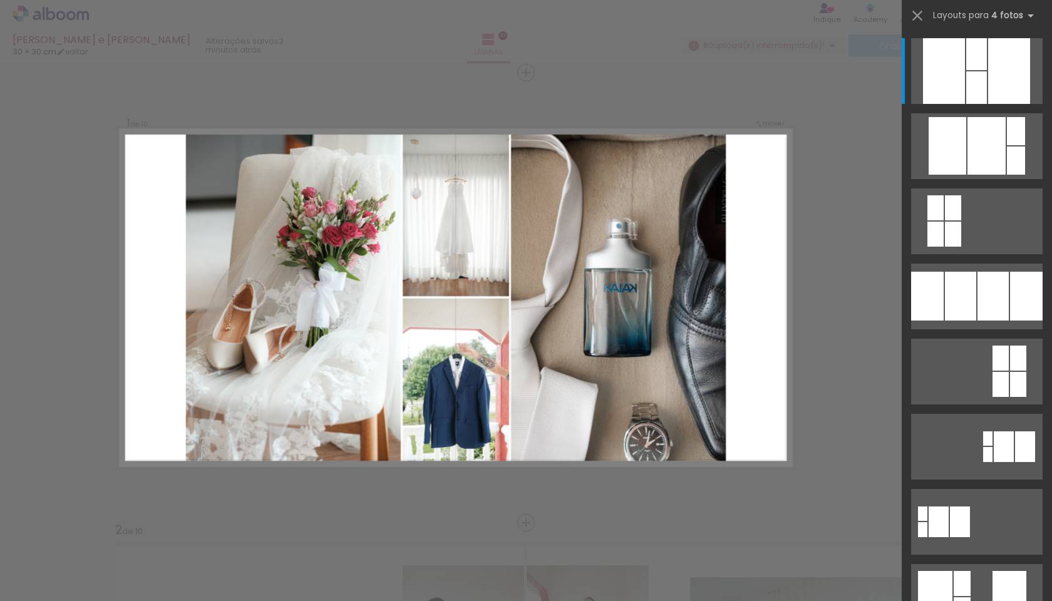
scroll to position [16, 0]
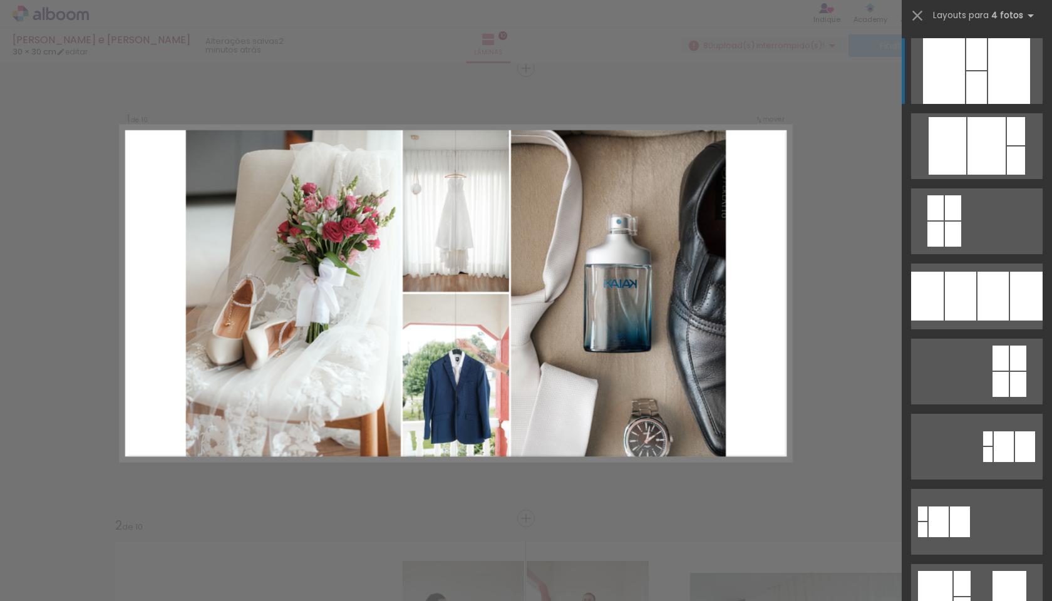
click at [989, 85] on div at bounding box center [1009, 71] width 42 height 66
click at [947, 88] on div at bounding box center [944, 71] width 42 height 66
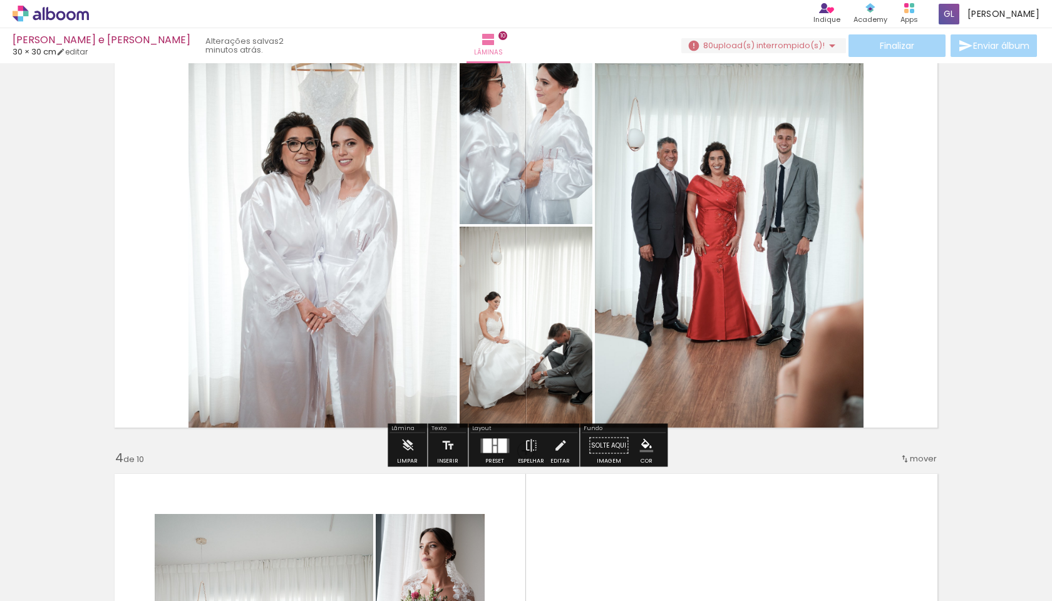
scroll to position [979, 0]
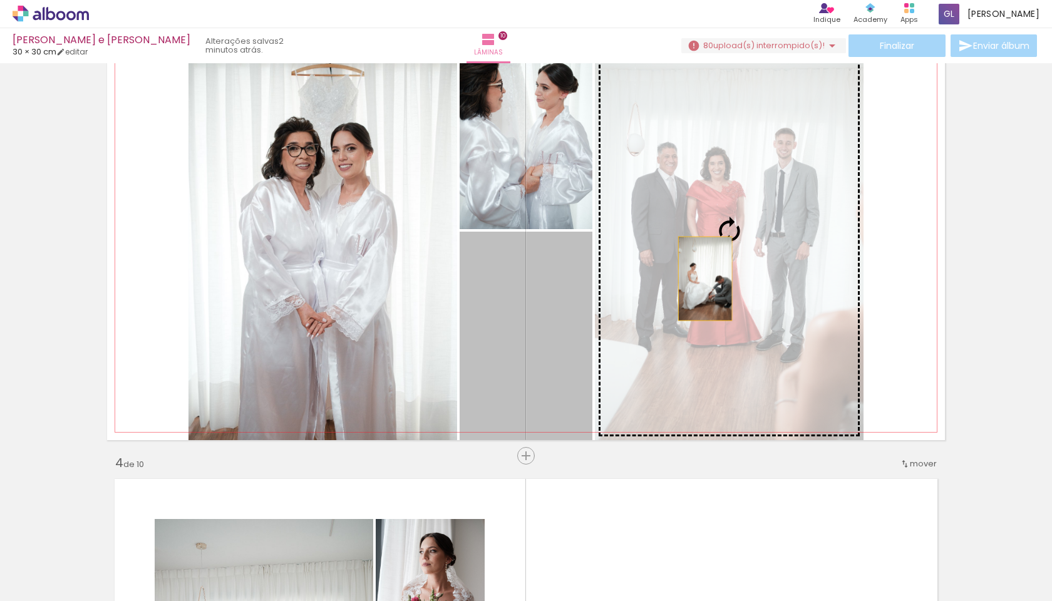
drag, startPoint x: 518, startPoint y: 329, endPoint x: 706, endPoint y: 279, distance: 194.6
click at [0, 0] on slot at bounding box center [0, 0] width 0 height 0
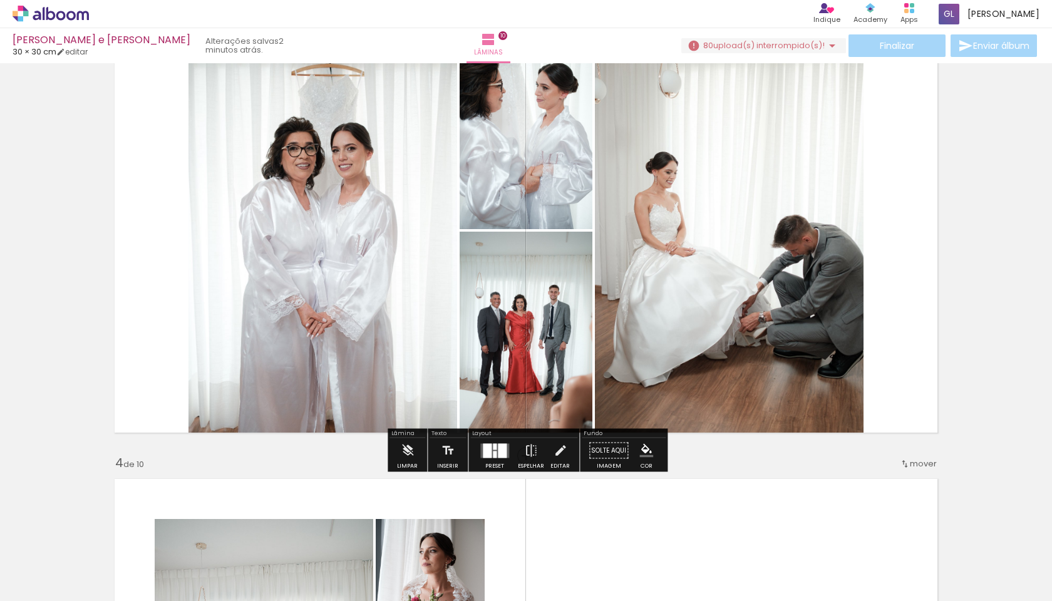
click at [500, 445] on div at bounding box center [502, 450] width 9 height 14
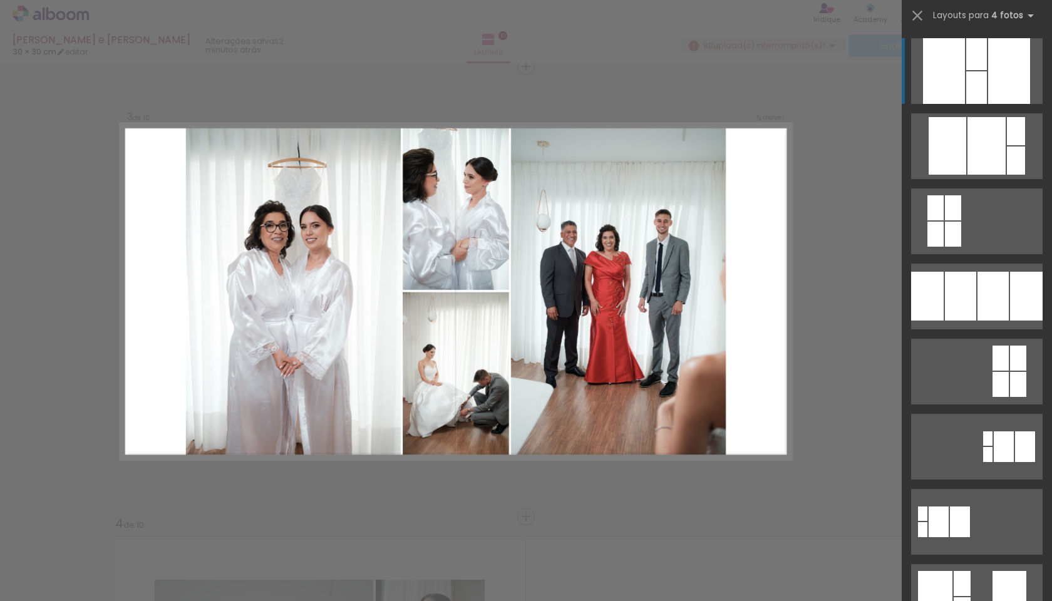
scroll to position [916, 0]
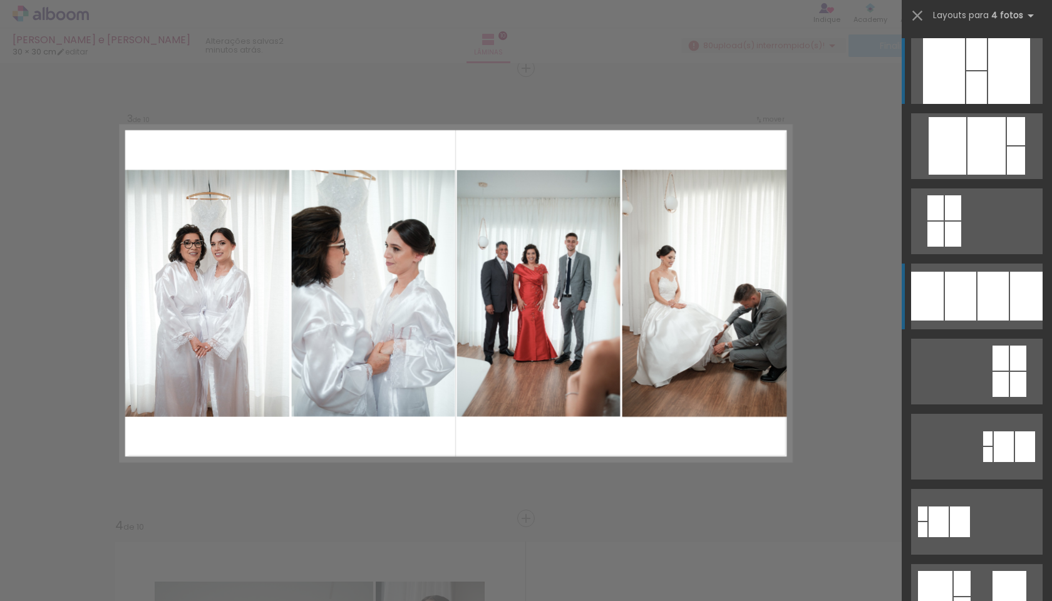
click at [944, 104] on quentale-layouter at bounding box center [976, 71] width 131 height 66
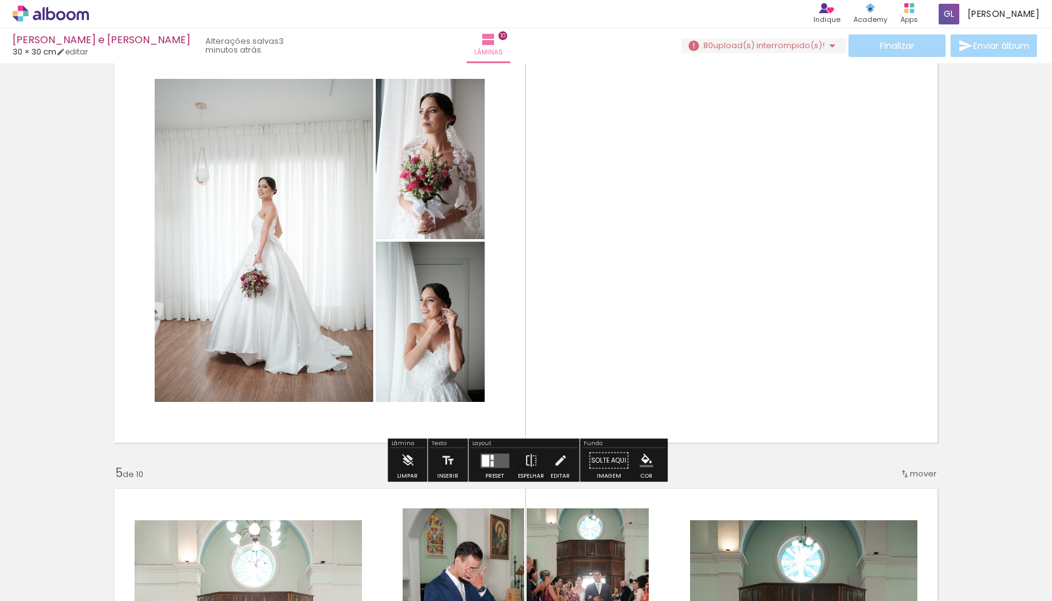
scroll to position [1416, 0]
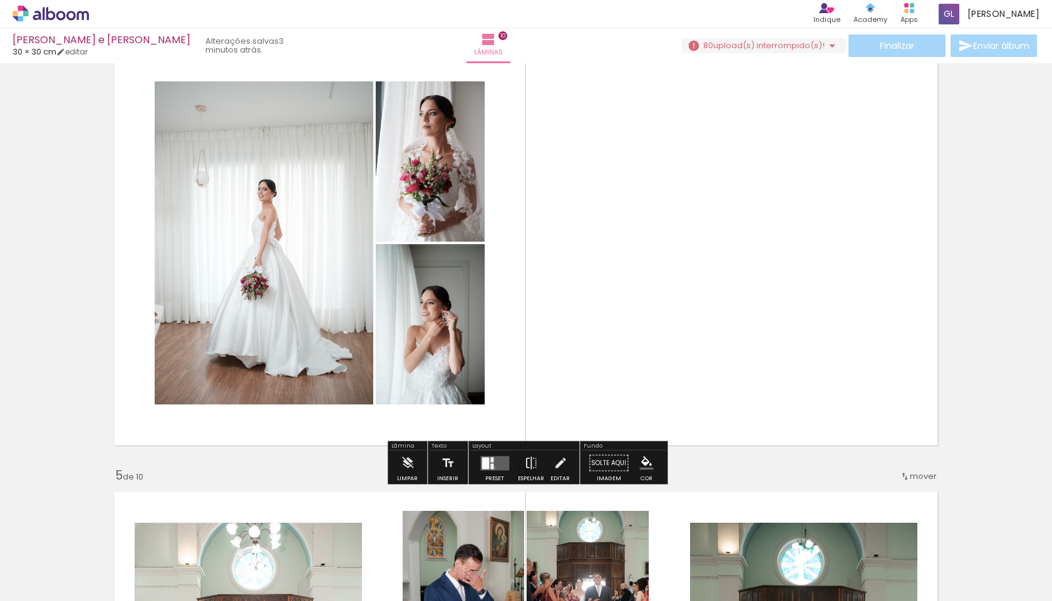
click at [491, 468] on div at bounding box center [491, 466] width 3 height 6
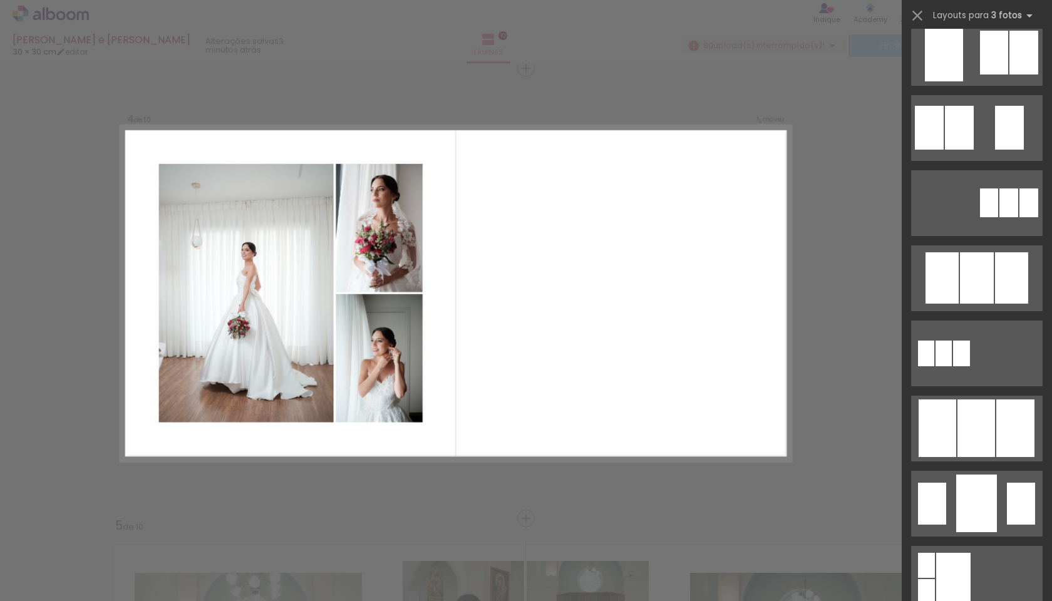
scroll to position [472, 0]
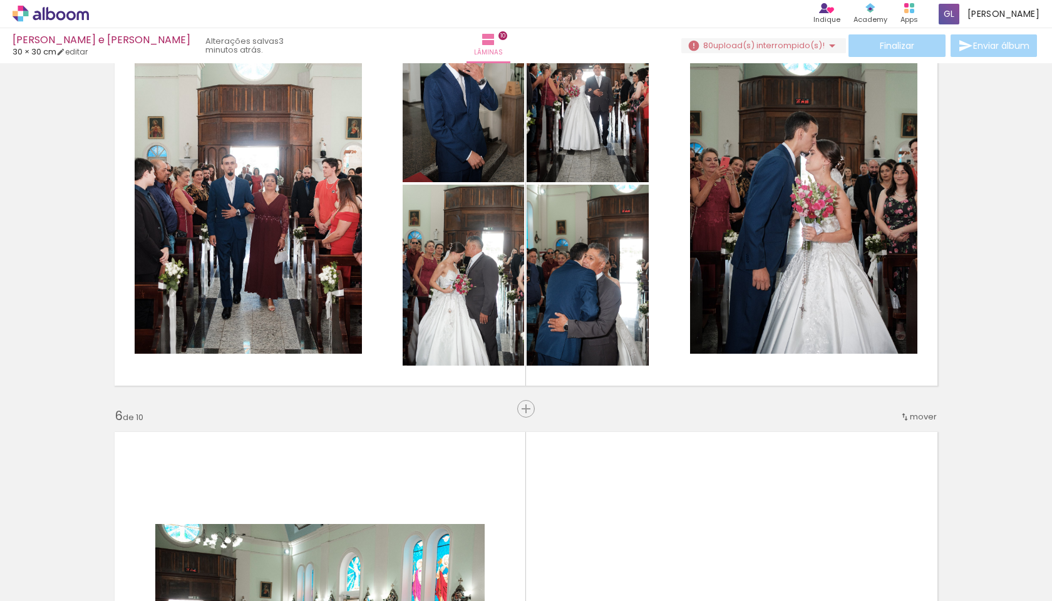
scroll to position [2053, 0]
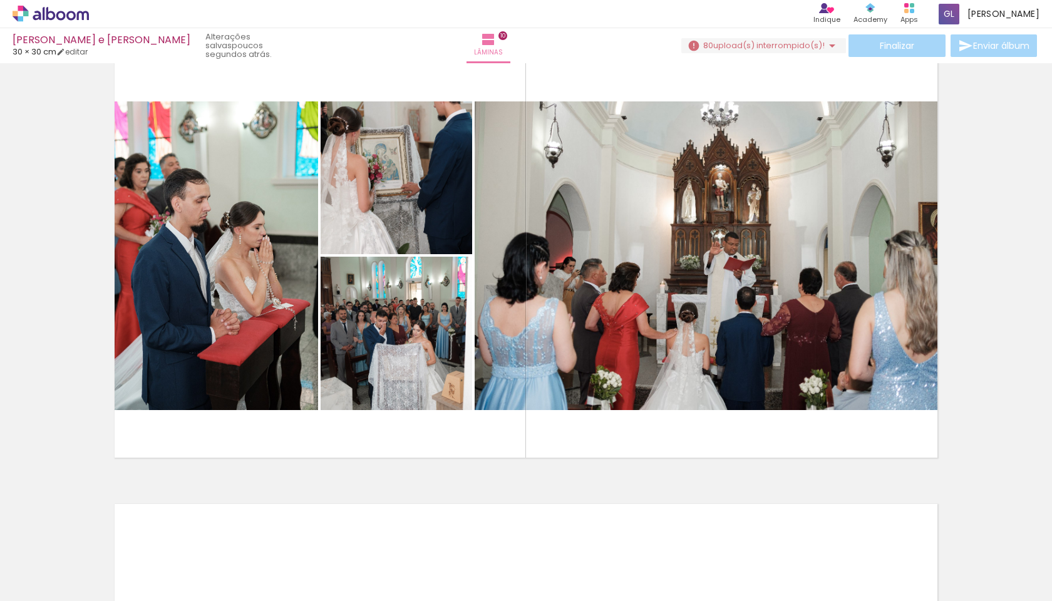
scroll to position [4103, 0]
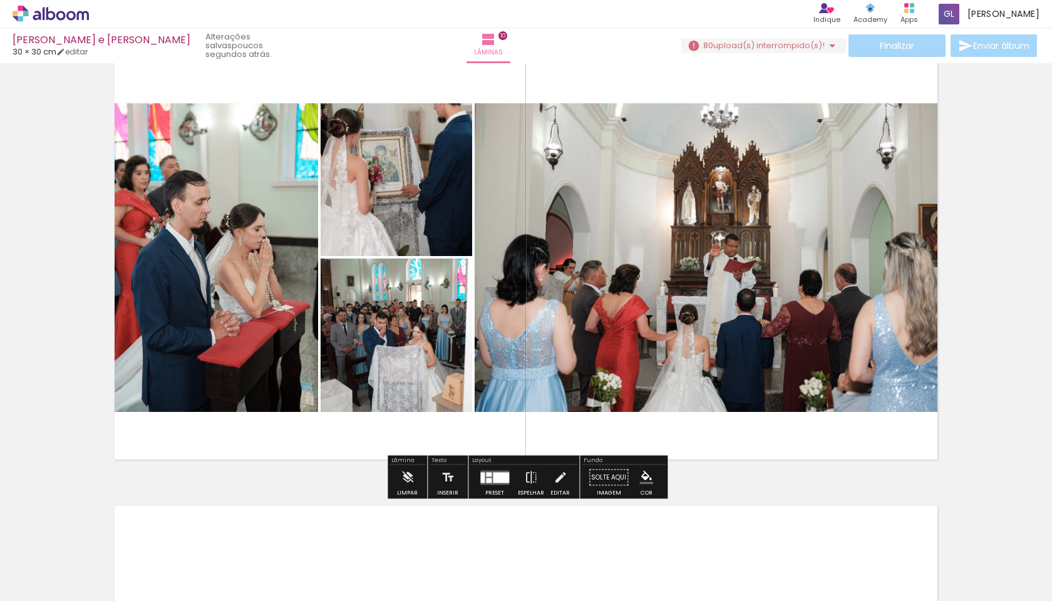
click at [391, 175] on quentale-photo at bounding box center [397, 179] width 152 height 153
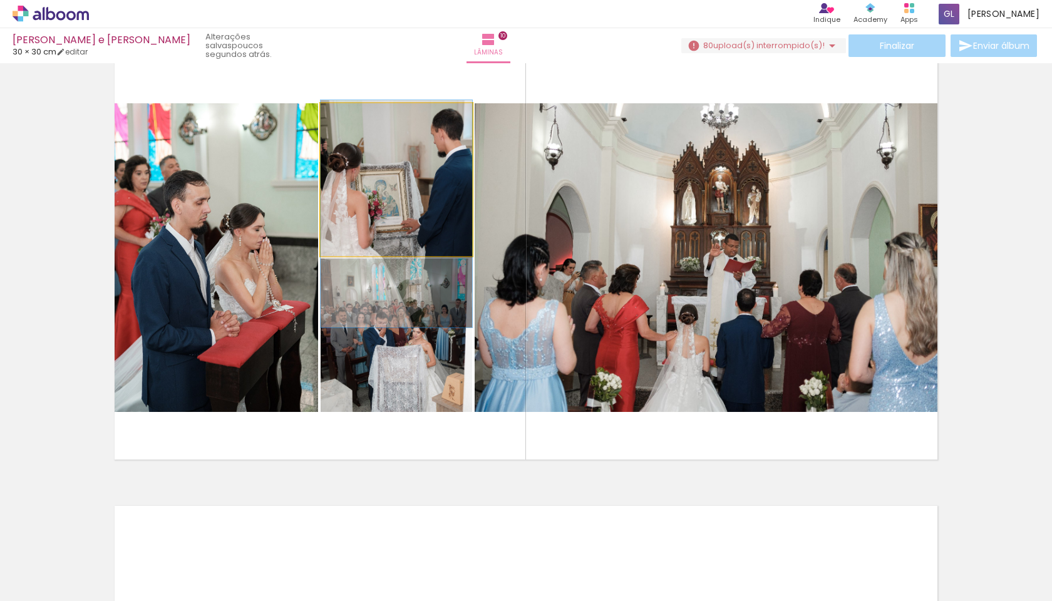
drag, startPoint x: 391, startPoint y: 175, endPoint x: 389, endPoint y: 209, distance: 34.5
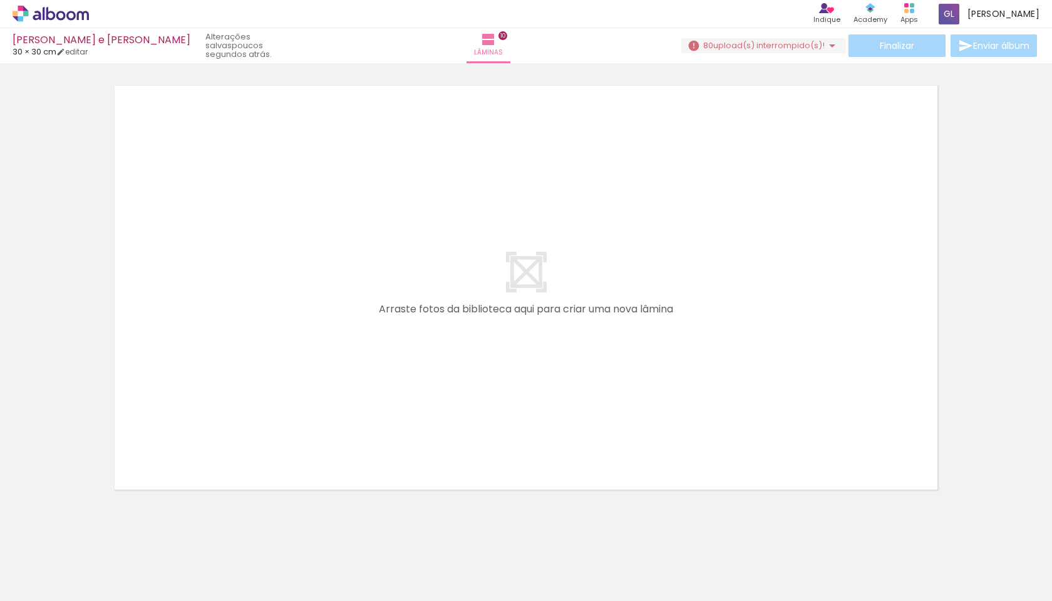
scroll to position [0, 3053]
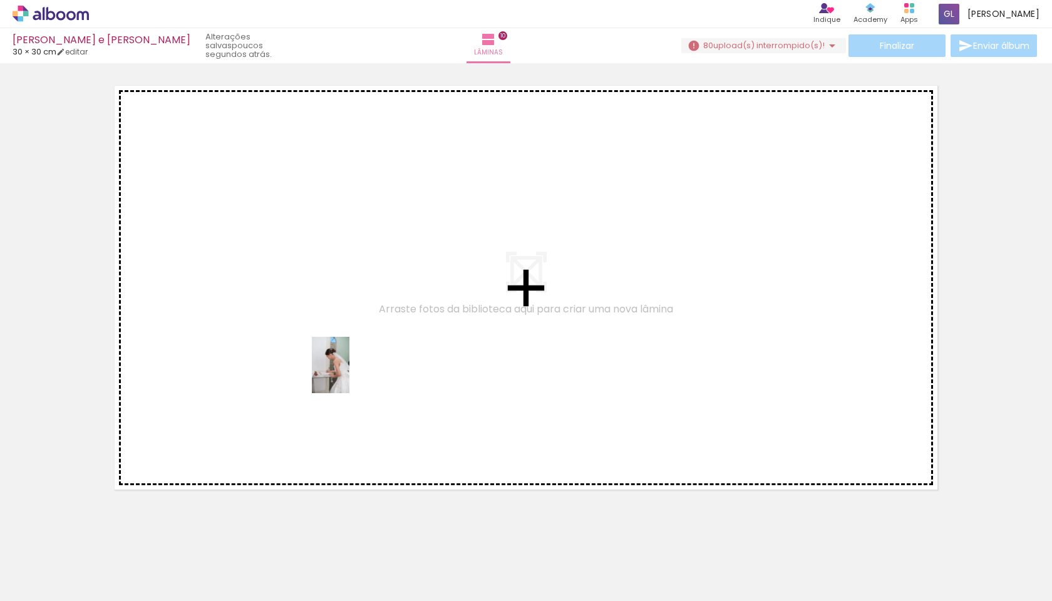
drag, startPoint x: 310, startPoint y: 574, endPoint x: 349, endPoint y: 374, distance: 203.6
click at [349, 374] on quentale-workspace at bounding box center [526, 300] width 1052 height 601
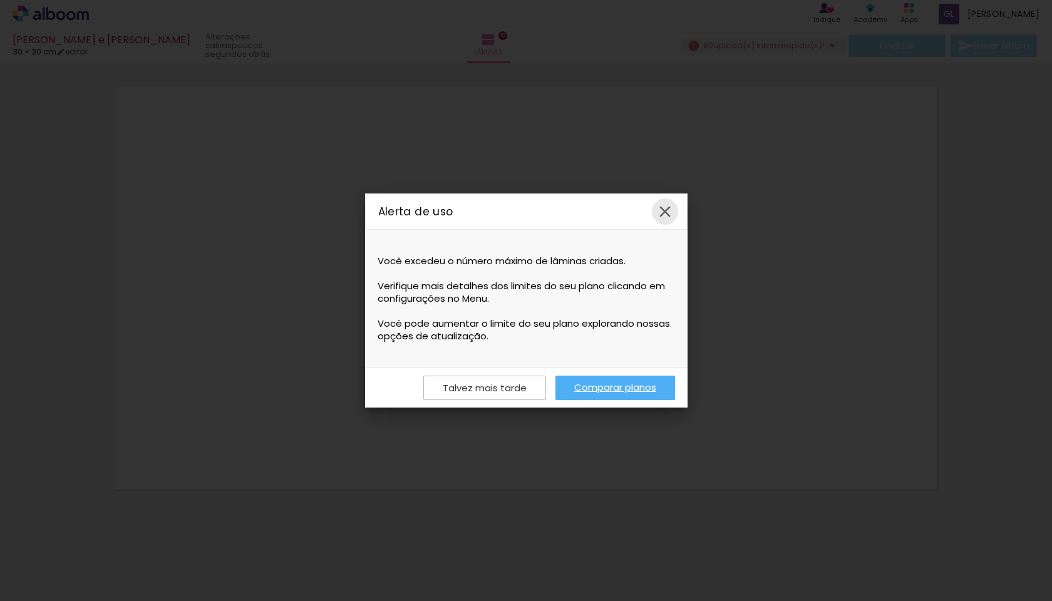
click at [669, 208] on iron-icon at bounding box center [665, 211] width 19 height 19
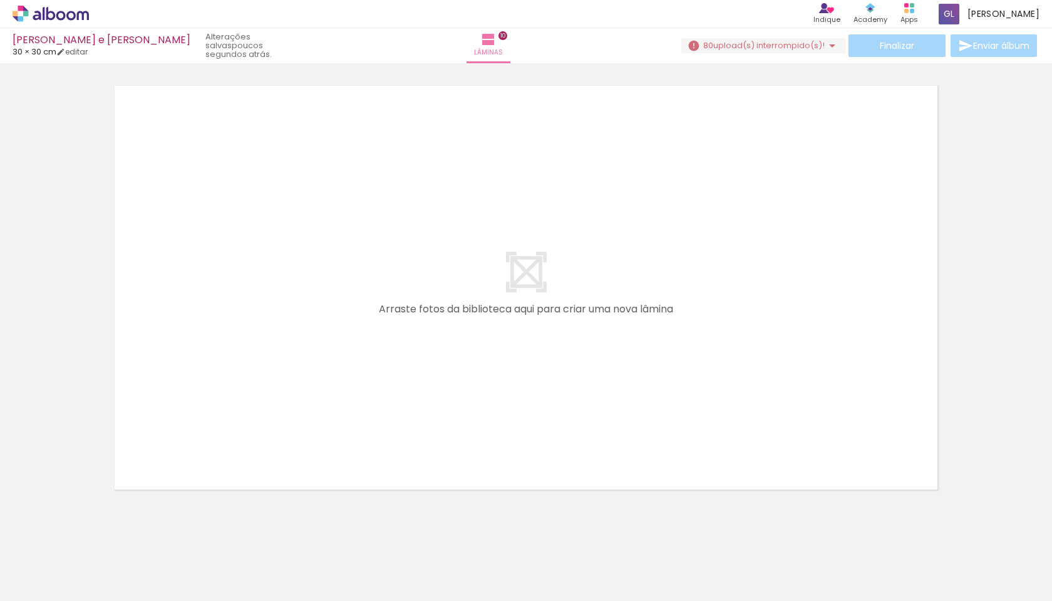
scroll to position [0, 4652]
click at [805, 47] on span "upload(s) interrompido(s)!" at bounding box center [768, 45] width 111 height 12
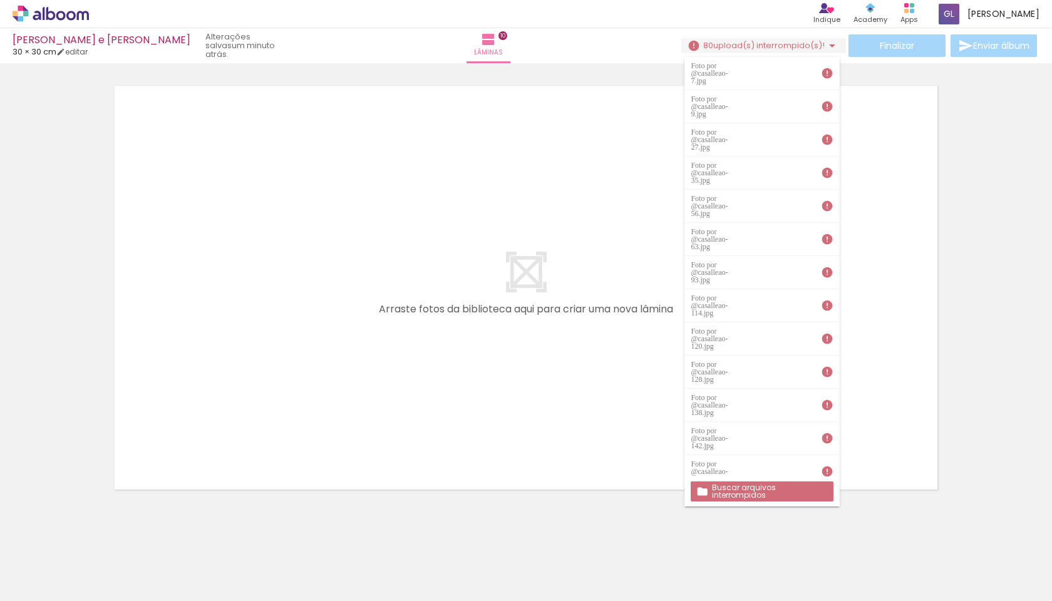
click at [141, 192] on quentale-layouter at bounding box center [526, 287] width 838 height 419
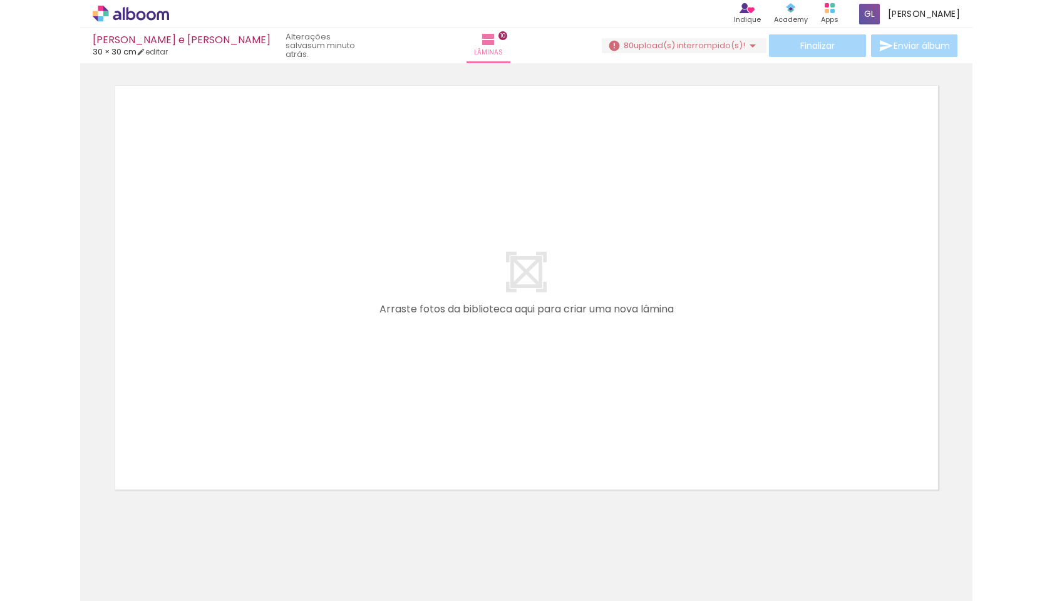
scroll to position [4493, 0]
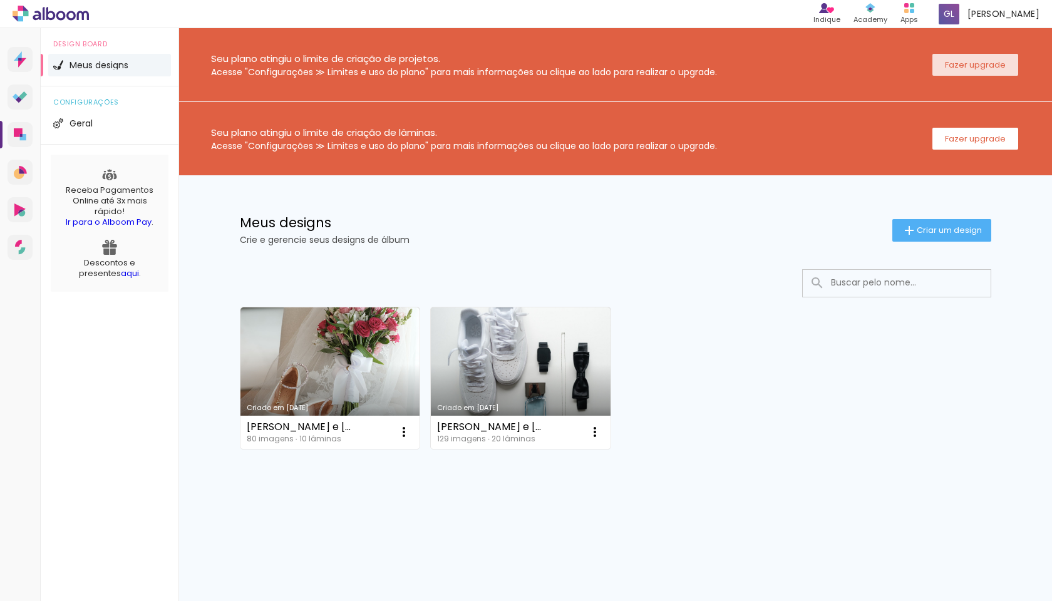
click at [973, 72] on paper-button "Fazer upgrade" at bounding box center [975, 65] width 86 height 22
